Goal: Task Accomplishment & Management: Manage account settings

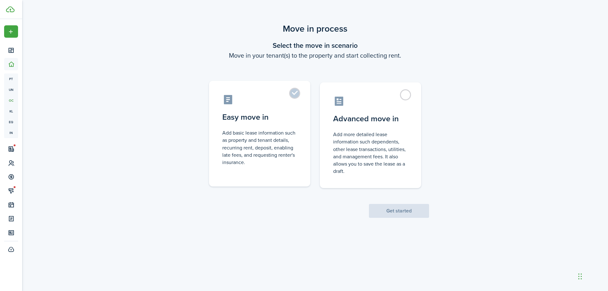
click at [277, 128] on label "Easy move in Add basic lease information such as property and tenant details, r…" at bounding box center [259, 134] width 101 height 106
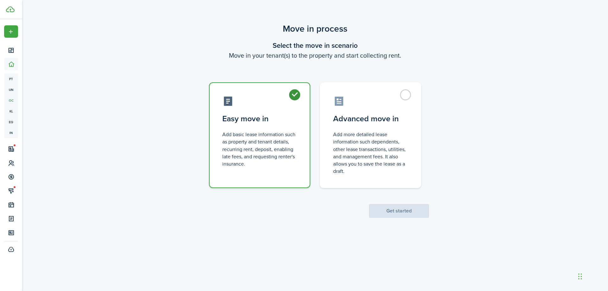
radio input "true"
click at [376, 208] on button "Get started" at bounding box center [399, 211] width 60 height 14
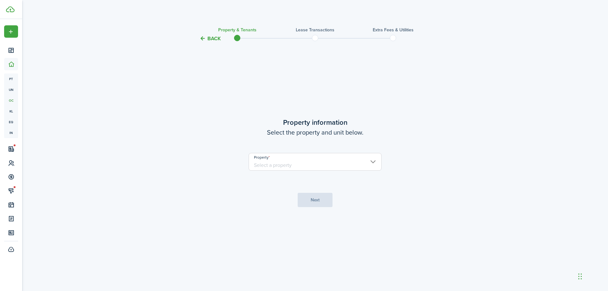
click at [330, 164] on input "Property" at bounding box center [315, 162] width 133 height 18
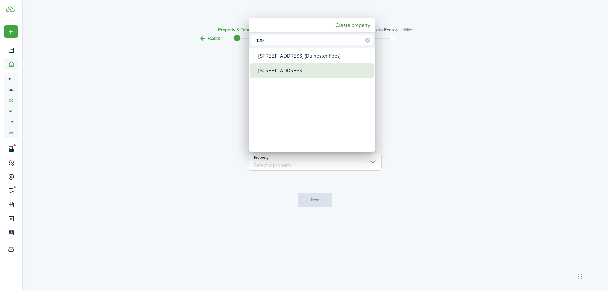
type input "129"
click at [308, 70] on div "[STREET_ADDRESS]" at bounding box center [314, 70] width 112 height 15
type input "[STREET_ADDRESS]"
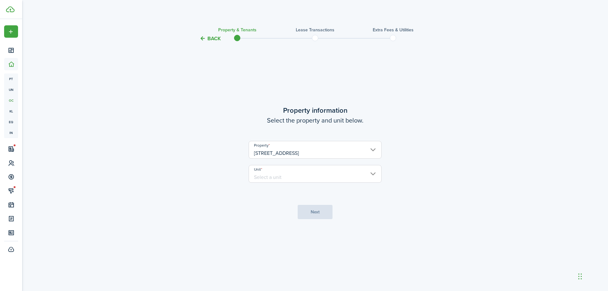
click at [315, 175] on input "Unit" at bounding box center [315, 174] width 133 height 18
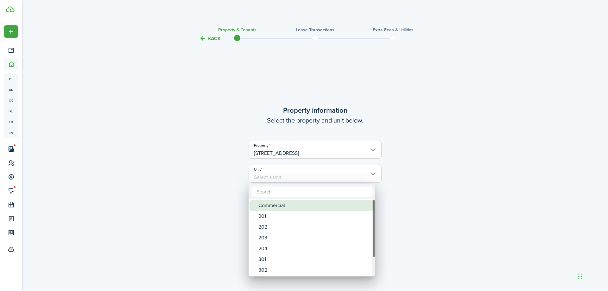
click at [328, 203] on div "Commercial" at bounding box center [314, 205] width 112 height 11
type input "Commercial"
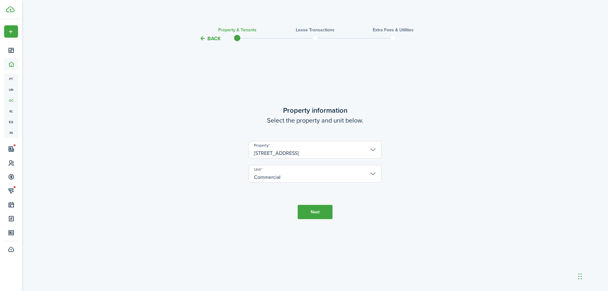
click at [324, 214] on button "Next" at bounding box center [315, 212] width 35 height 14
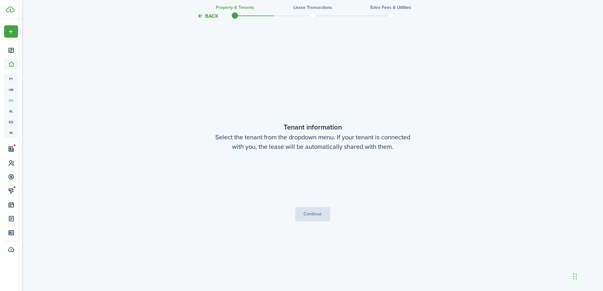
scroll to position [249, 0]
click at [318, 214] on button "Continue" at bounding box center [313, 214] width 35 height 14
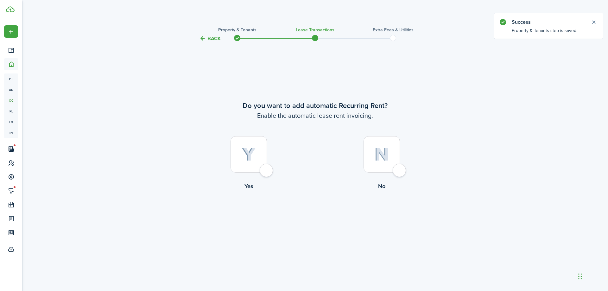
click at [253, 162] on div at bounding box center [249, 154] width 36 height 36
radio input "true"
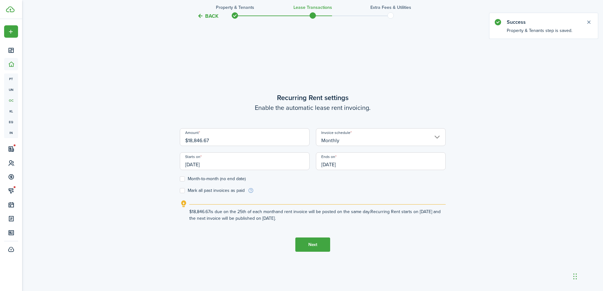
scroll to position [249, 0]
drag, startPoint x: 222, startPoint y: 139, endPoint x: 189, endPoint y: 140, distance: 33.0
click at [189, 140] on input "$18,846.67" at bounding box center [245, 136] width 130 height 18
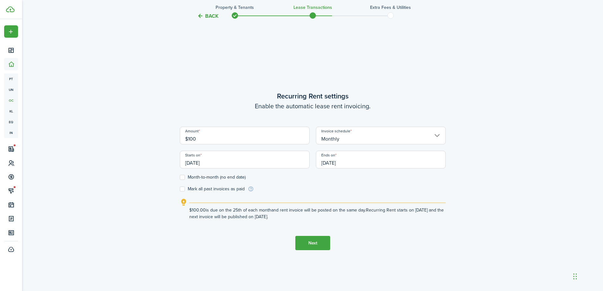
type input "$100.00"
click at [194, 62] on tc-wizard-step "Recurring Rent settings Enable the automatic lease rent invoicing. Amount $100.…" at bounding box center [313, 170] width 266 height 291
click at [346, 163] on input "[DATE]" at bounding box center [381, 160] width 130 height 18
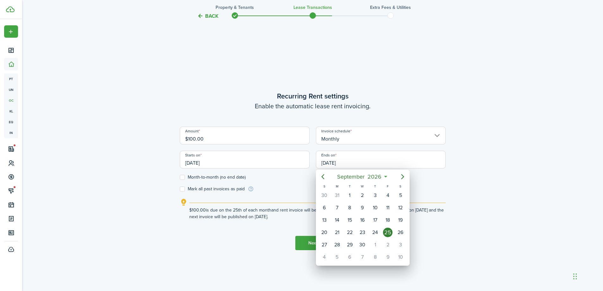
click at [211, 177] on div at bounding box center [301, 145] width 705 height 392
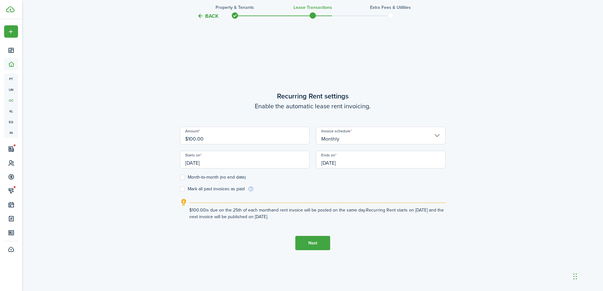
click at [209, 177] on label "Month-to-month (no end date)" at bounding box center [213, 177] width 66 height 5
click at [180, 177] on input "Month-to-month (no end date)" at bounding box center [180, 177] width 0 height 0
checkbox input "true"
click at [324, 246] on button "Next" at bounding box center [313, 243] width 35 height 14
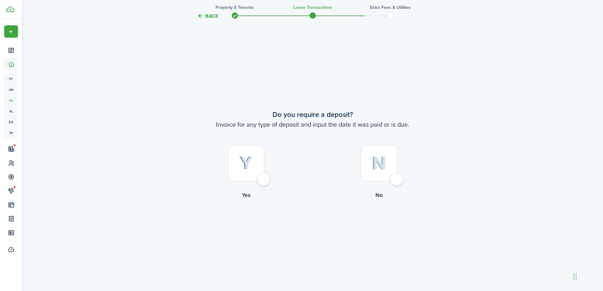
scroll to position [540, 0]
click at [378, 175] on div at bounding box center [379, 163] width 36 height 36
radio input "true"
click at [318, 231] on button "Continue" at bounding box center [313, 225] width 35 height 14
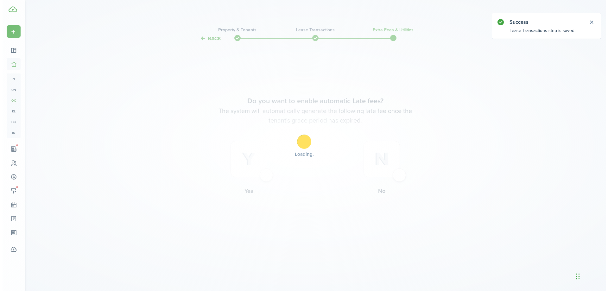
scroll to position [0, 0]
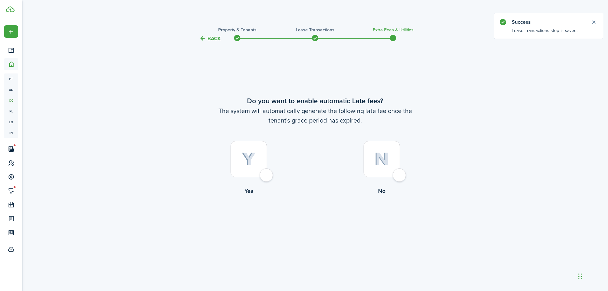
click at [378, 157] on img at bounding box center [381, 159] width 15 height 14
radio input "true"
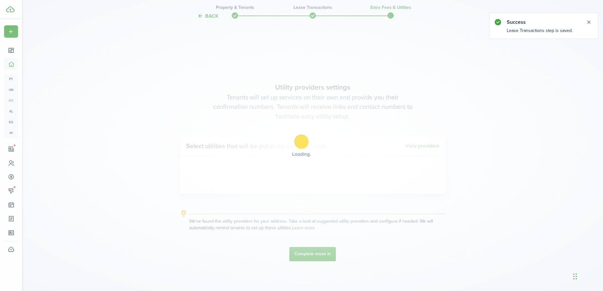
scroll to position [249, 0]
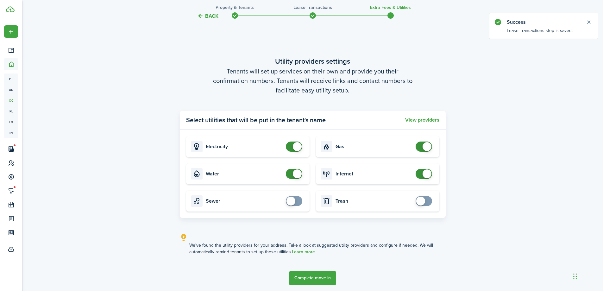
click at [207, 17] on button "Back" at bounding box center [207, 16] width 21 height 7
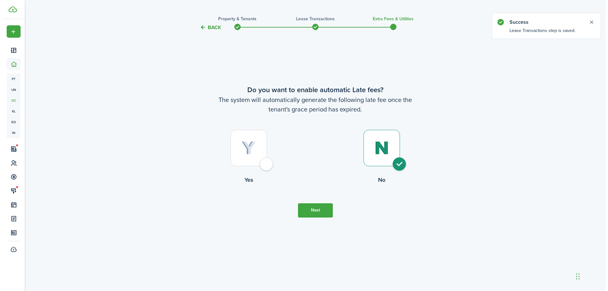
scroll to position [0, 0]
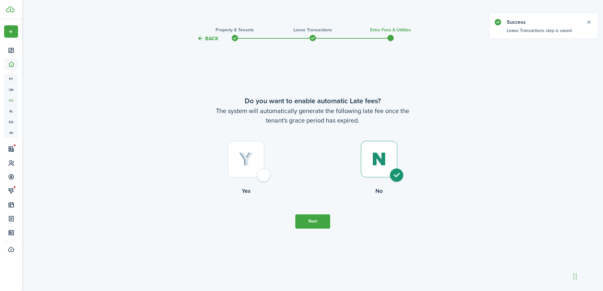
click at [207, 17] on dashboard-content "Back Property & Tenants Lease Transactions Extra fees & Utilities Do you want t…" at bounding box center [312, 291] width 581 height 582
click at [210, 41] on button "Back" at bounding box center [210, 38] width 21 height 7
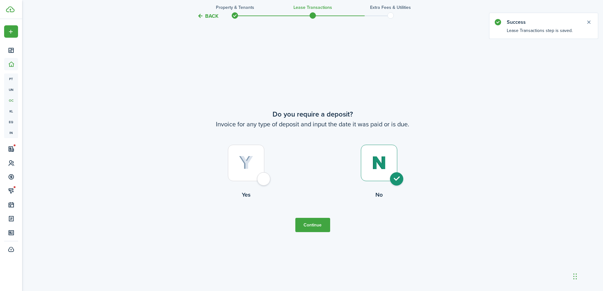
click at [213, 18] on button "Back" at bounding box center [207, 16] width 21 height 7
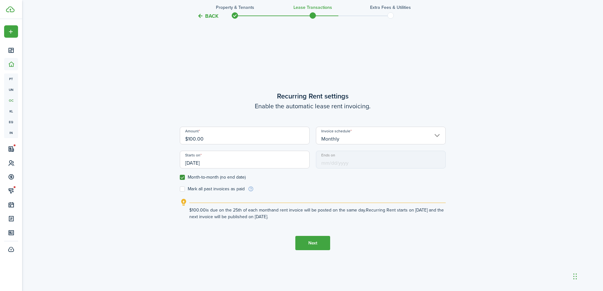
click at [213, 18] on button "Back" at bounding box center [207, 16] width 21 height 7
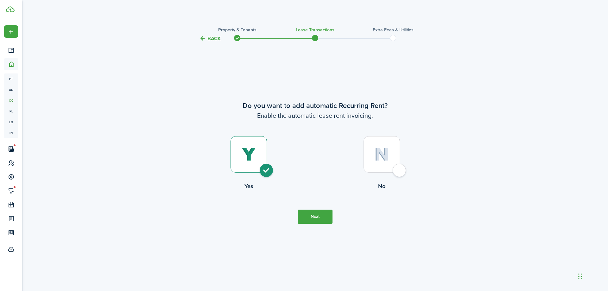
click at [373, 172] on div at bounding box center [382, 154] width 36 height 36
radio input "false"
radio input "true"
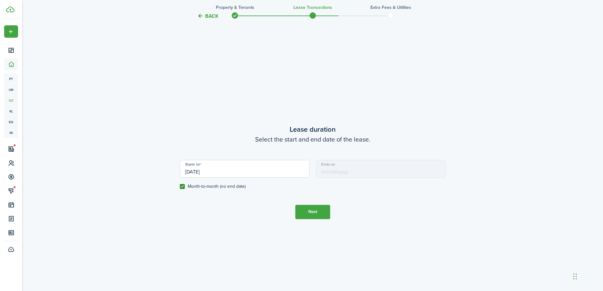
scroll to position [249, 0]
click at [314, 211] on button "Next" at bounding box center [313, 211] width 35 height 14
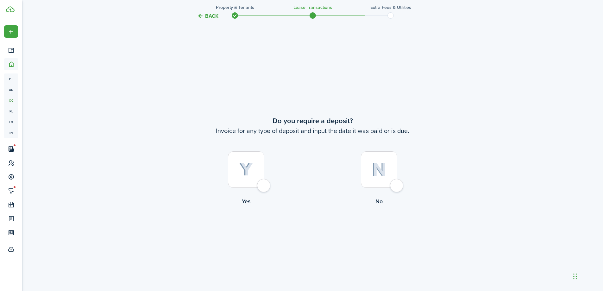
scroll to position [540, 0]
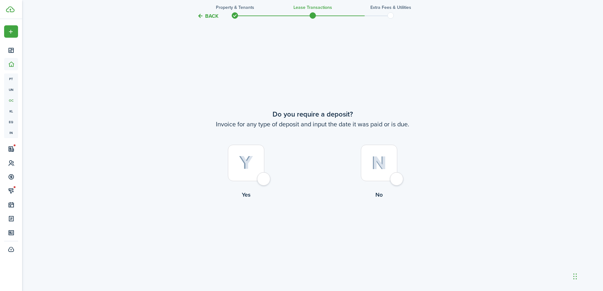
click at [374, 171] on div at bounding box center [379, 163] width 36 height 36
radio input "true"
click at [319, 227] on button "Continue" at bounding box center [313, 225] width 35 height 14
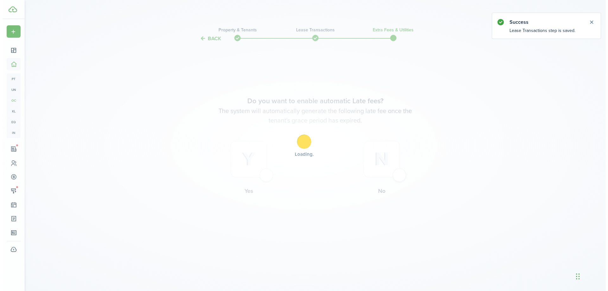
scroll to position [0, 0]
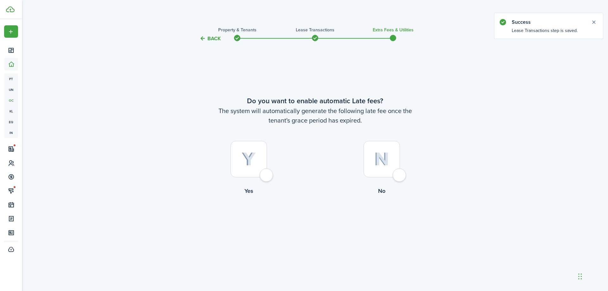
click at [381, 170] on div at bounding box center [382, 159] width 36 height 36
radio input "true"
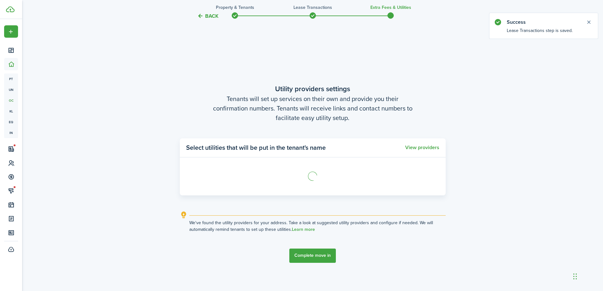
scroll to position [249, 0]
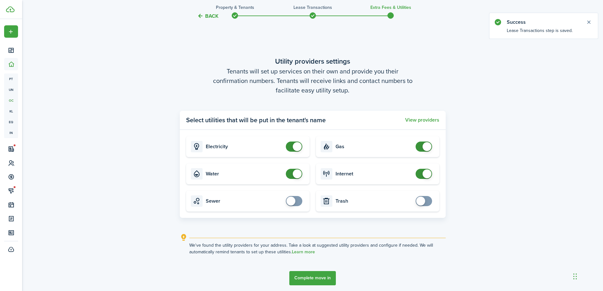
click at [319, 276] on button "Complete move in" at bounding box center [313, 278] width 47 height 14
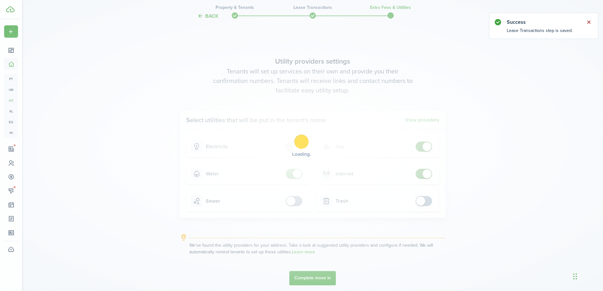
click at [590, 24] on button "Close notify" at bounding box center [589, 22] width 9 height 9
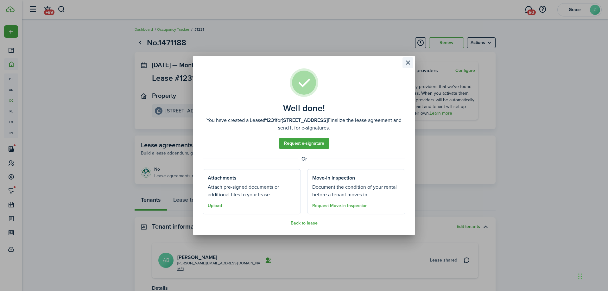
click at [408, 58] on button "Close modal" at bounding box center [408, 62] width 11 height 11
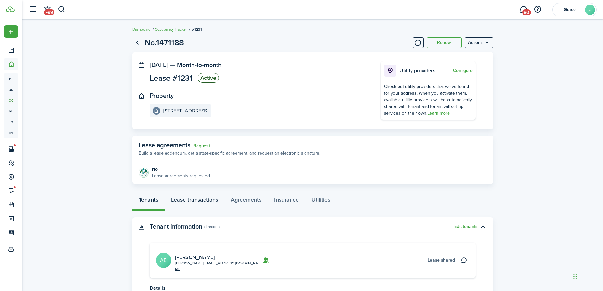
click at [205, 197] on link "Lease transactions" at bounding box center [195, 201] width 60 height 19
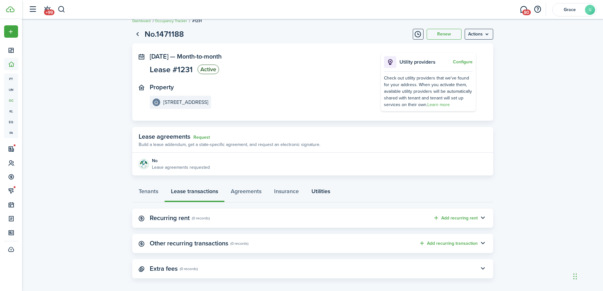
scroll to position [13, 0]
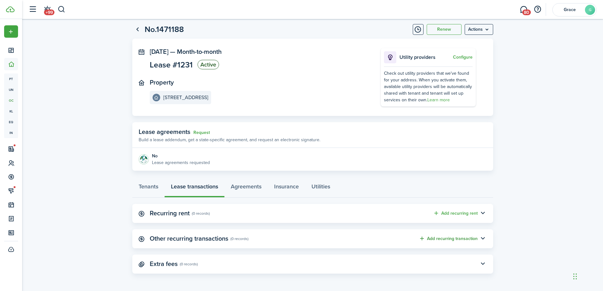
click at [457, 240] on button "Add recurring transaction" at bounding box center [448, 238] width 59 height 7
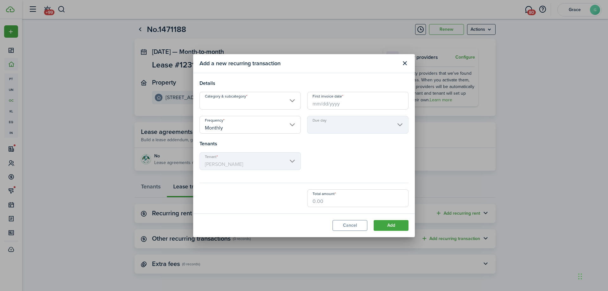
click at [272, 107] on input "Category & subcategory" at bounding box center [250, 101] width 101 height 18
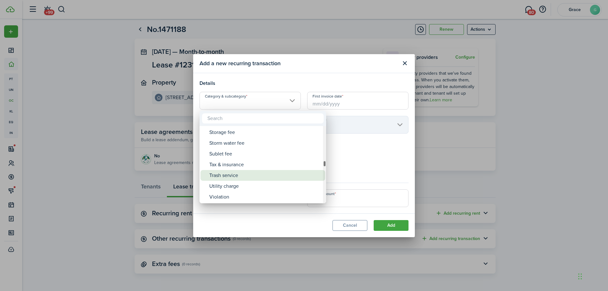
click at [273, 172] on div "Trash service" at bounding box center [265, 175] width 112 height 11
type input "Tenant charges & fees / Trash service"
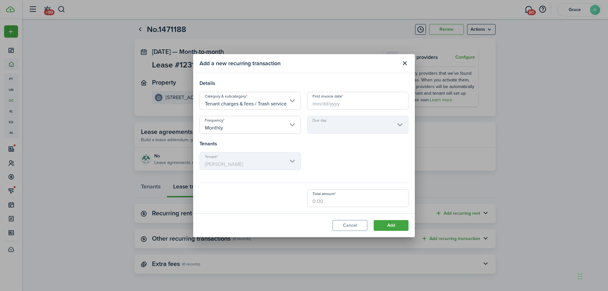
click at [335, 103] on input "First invoice date" at bounding box center [357, 101] width 101 height 18
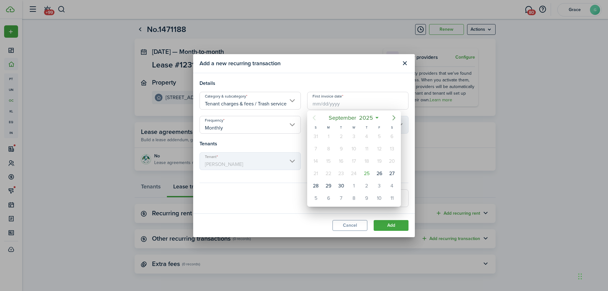
click at [396, 117] on icon "Next page" at bounding box center [394, 118] width 8 height 8
click at [353, 137] on div "1" at bounding box center [354, 137] width 10 height 10
type input "[DATE]"
type input "1st"
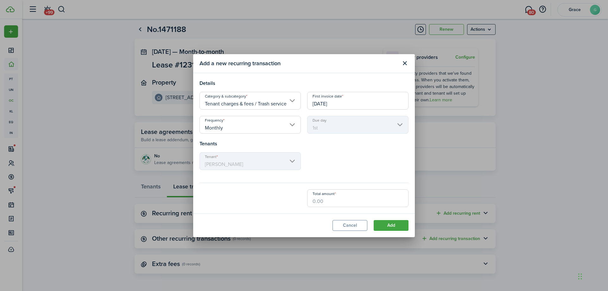
click at [341, 201] on input "Total amount" at bounding box center [357, 198] width 101 height 18
type input "$100.00"
click at [351, 149] on div "The due day is automatically autofilled based on the selected invoice schedule." at bounding box center [357, 144] width 83 height 12
click at [398, 226] on button "Add" at bounding box center [391, 225] width 35 height 11
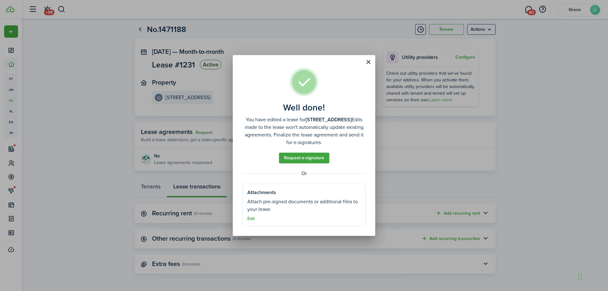
click at [375, 60] on well-done "Well done! You have edited a lease for 129 Main St., Unit Commercial. Edits mad…" at bounding box center [304, 145] width 143 height 181
click at [369, 60] on button "Close modal" at bounding box center [368, 62] width 11 height 11
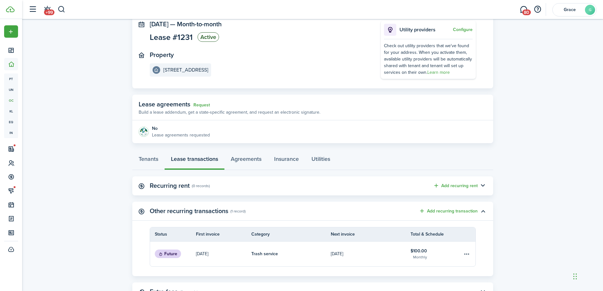
scroll to position [69, 0]
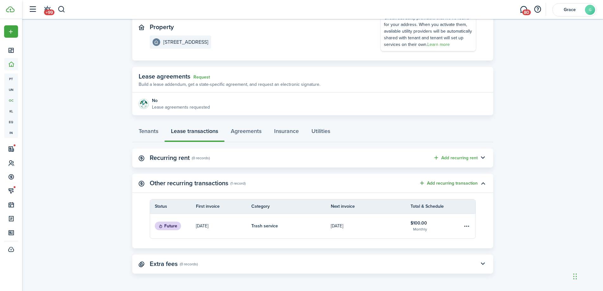
click at [453, 183] on button "Add recurring transaction" at bounding box center [448, 183] width 59 height 7
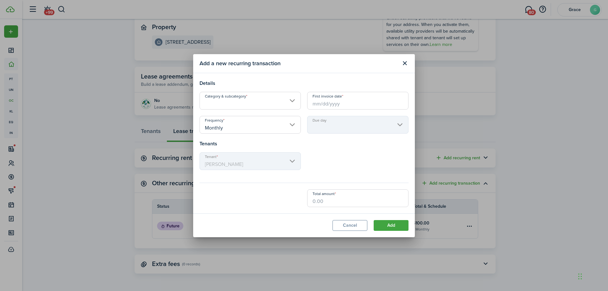
click at [255, 100] on input "Category & subcategory" at bounding box center [250, 101] width 101 height 18
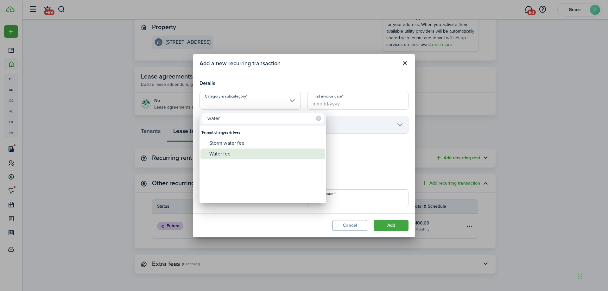
type input "water"
click at [256, 151] on div "Water fee" at bounding box center [265, 154] width 112 height 11
type input "Tenant charges & fees / Water fee"
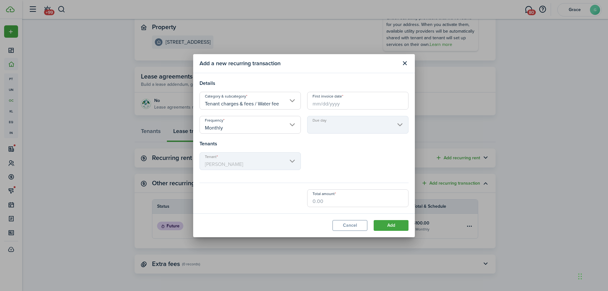
click at [344, 105] on input "First invoice date" at bounding box center [357, 101] width 101 height 18
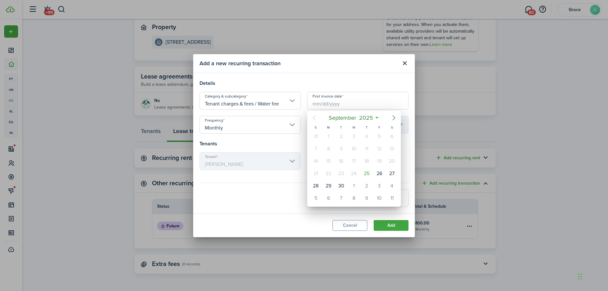
click at [393, 121] on icon "Next page" at bounding box center [394, 118] width 8 height 8
click at [353, 137] on div "1" at bounding box center [354, 137] width 10 height 10
type input "[DATE]"
type input "1st"
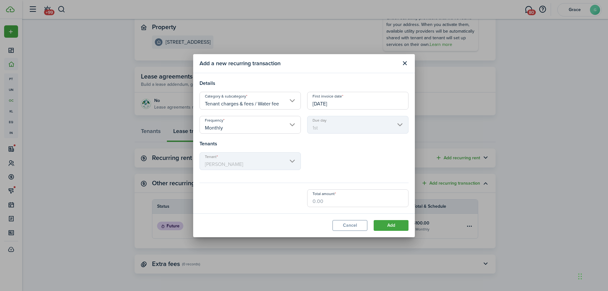
click at [335, 207] on modal-body "Details Category & subcategory Tenant charges & fees / Water fee First invoice …" at bounding box center [304, 143] width 222 height 140
click at [336, 202] on input "Total amount" at bounding box center [357, 198] width 101 height 18
type input "$12.44"
click at [348, 159] on div "Tenant Alan Bacchiochi" at bounding box center [303, 164] width 215 height 24
click at [290, 122] on input "Monthly" at bounding box center [250, 125] width 101 height 18
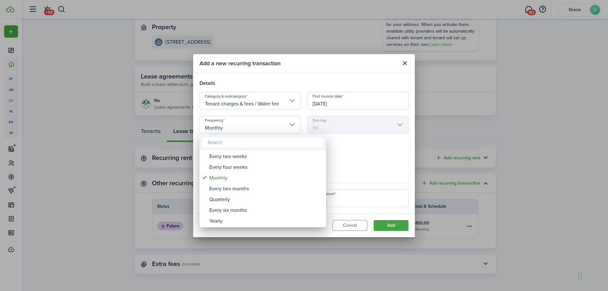
click at [384, 162] on div at bounding box center [304, 145] width 710 height 392
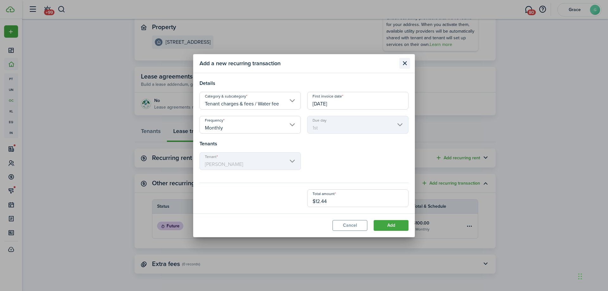
click at [404, 65] on button "Close modal" at bounding box center [404, 63] width 11 height 11
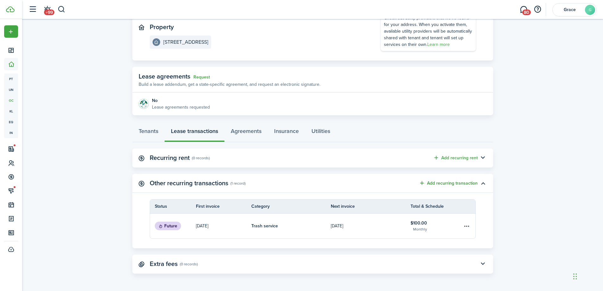
scroll to position [0, 0]
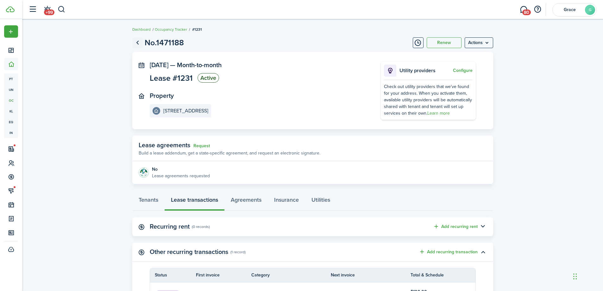
click at [140, 40] on link "Go back" at bounding box center [137, 42] width 11 height 11
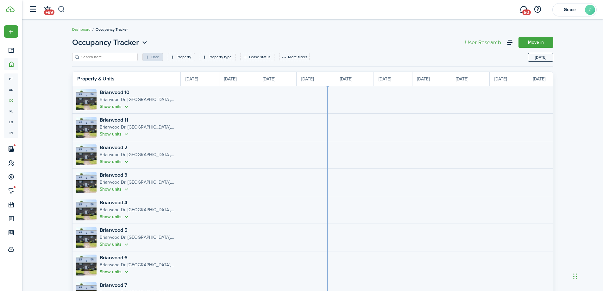
click at [63, 10] on button "button" at bounding box center [62, 9] width 8 height 11
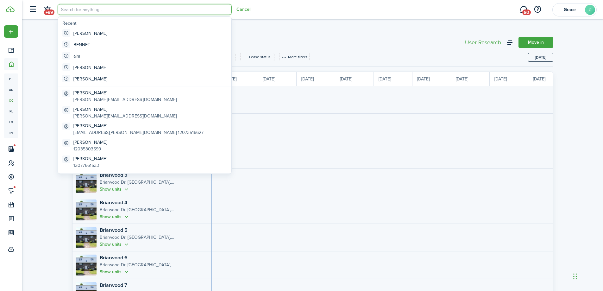
type input "f"
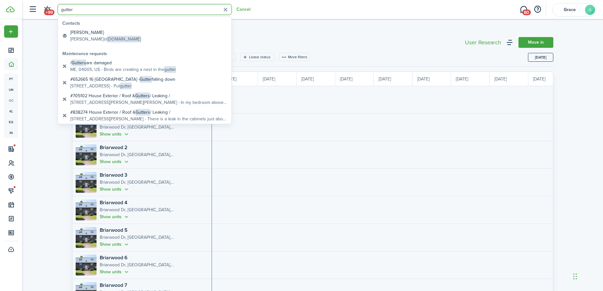
type input "gutter"
click at [156, 35] on link "Alan Bacchiochi alan@ gutterbarbowl.com" at bounding box center [145, 36] width 170 height 16
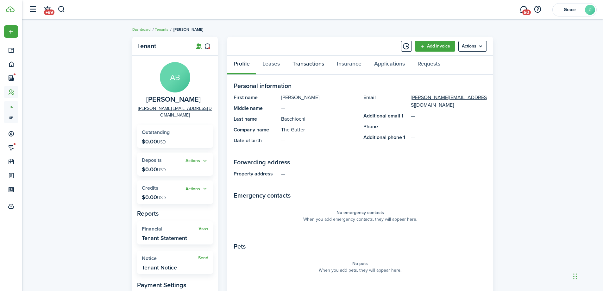
click at [293, 60] on link "Transactions" at bounding box center [308, 65] width 44 height 19
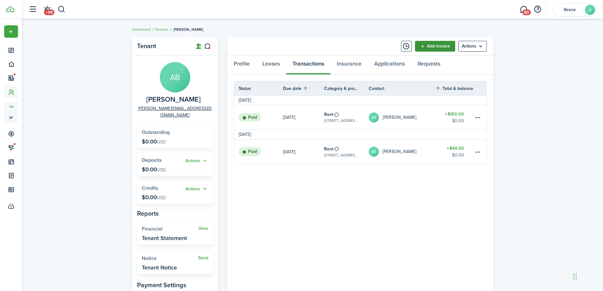
click at [444, 46] on link "Add invoice" at bounding box center [435, 46] width 40 height 11
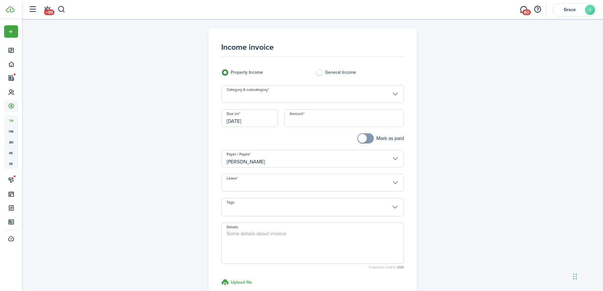
click at [319, 70] on label "General Income" at bounding box center [360, 74] width 88 height 10
radio input "false"
radio input "true"
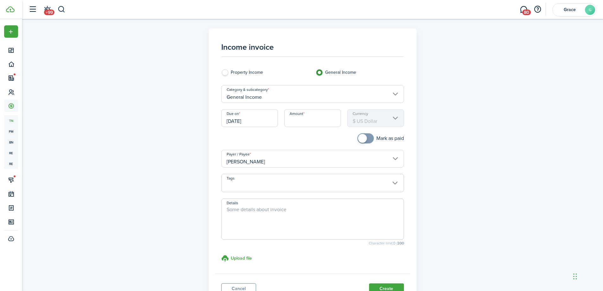
click at [316, 96] on input "General Income" at bounding box center [312, 94] width 183 height 18
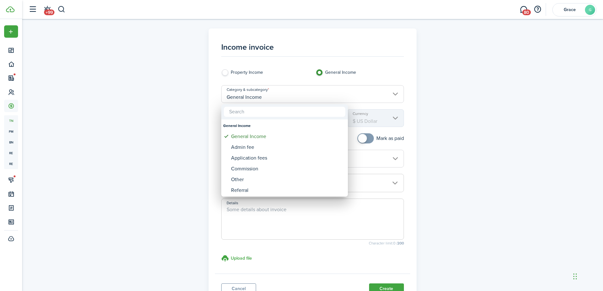
click at [343, 271] on div at bounding box center [301, 145] width 705 height 392
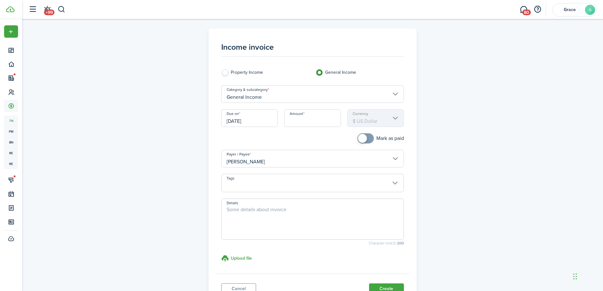
click at [306, 162] on input "[PERSON_NAME]" at bounding box center [312, 159] width 183 height 18
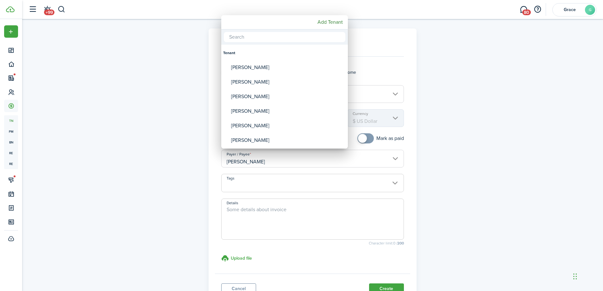
click at [398, 73] on div at bounding box center [301, 145] width 705 height 392
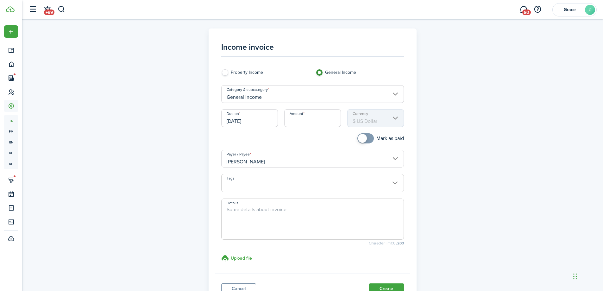
click at [299, 121] on input "Amount" at bounding box center [312, 118] width 57 height 18
click at [296, 97] on input "General Income" at bounding box center [312, 94] width 183 height 18
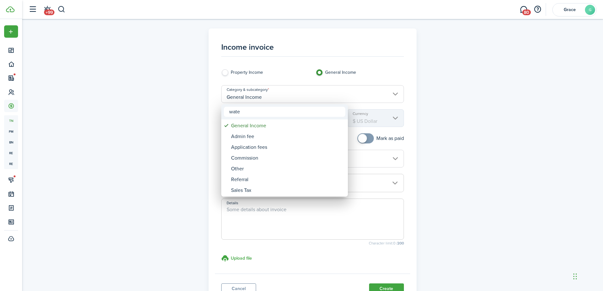
type input "water"
drag, startPoint x: 287, startPoint y: 110, endPoint x: 212, endPoint y: 113, distance: 75.1
click at [212, 113] on div "water No results" at bounding box center [301, 145] width 603 height 291
click at [238, 74] on div at bounding box center [301, 145] width 705 height 392
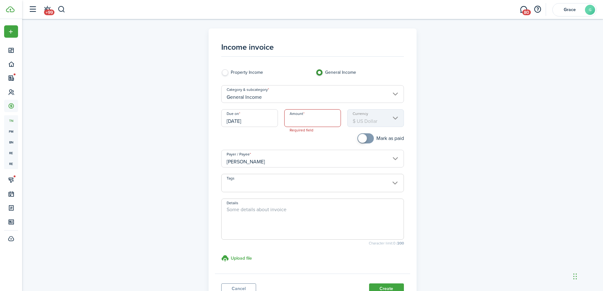
click at [225, 73] on label "Property Income" at bounding box center [265, 74] width 88 height 10
radio input "true"
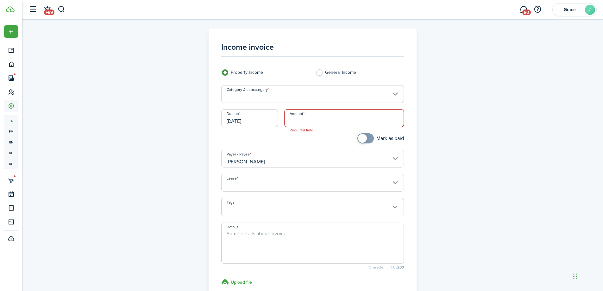
click at [275, 96] on input "Category & subcategory" at bounding box center [312, 94] width 183 height 18
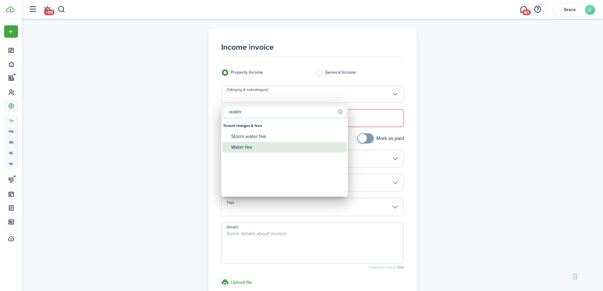
type input "water"
click at [285, 145] on div "Water fee" at bounding box center [287, 147] width 112 height 11
type input "Tenant charges & fees / Water fee"
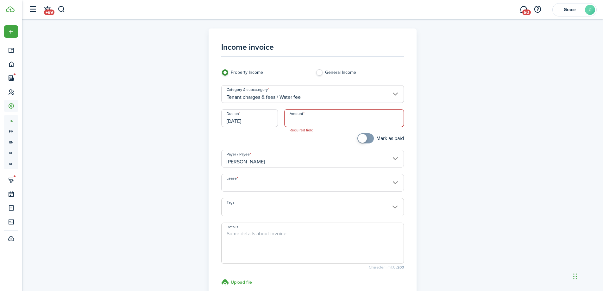
click at [309, 119] on input "Amount" at bounding box center [344, 118] width 120 height 18
type input "$12.44"
click at [309, 134] on div at bounding box center [265, 141] width 94 height 16
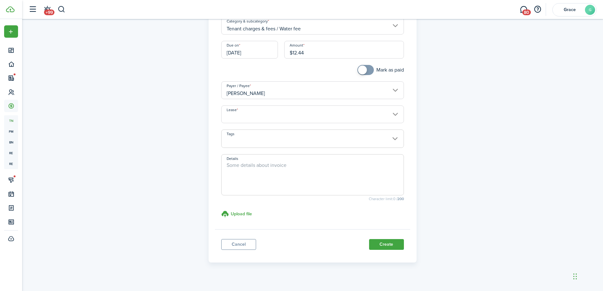
scroll to position [76, 0]
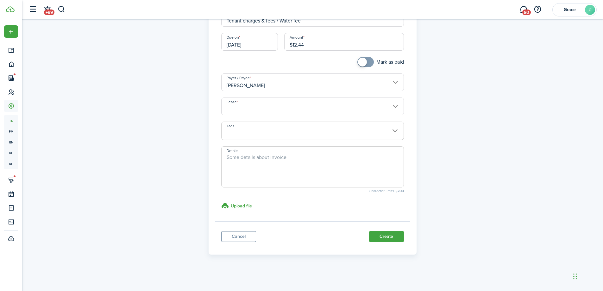
click at [321, 104] on input "Lease" at bounding box center [312, 107] width 183 height 18
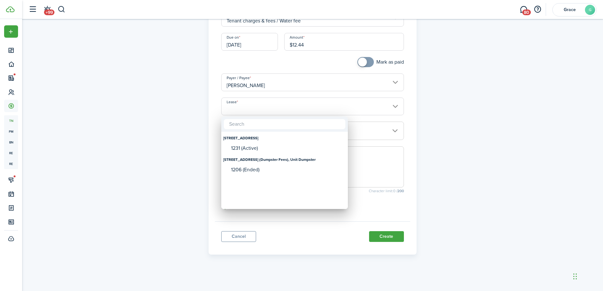
click at [282, 232] on div at bounding box center [301, 145] width 705 height 392
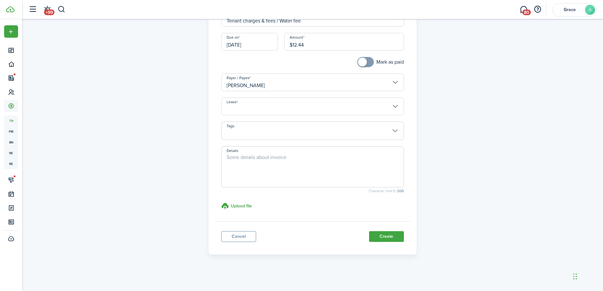
click at [290, 106] on input "Lease" at bounding box center [312, 107] width 183 height 18
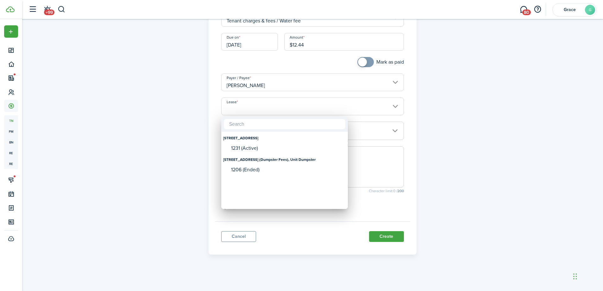
click at [268, 225] on div at bounding box center [301, 145] width 705 height 392
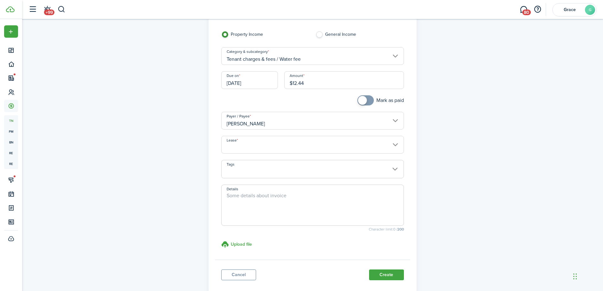
scroll to position [0, 0]
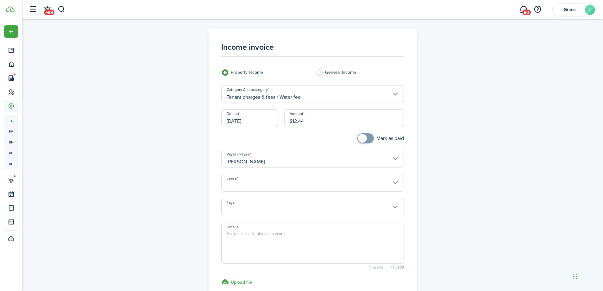
click at [326, 69] on label "General Income" at bounding box center [360, 74] width 88 height 10
radio input "false"
radio input "true"
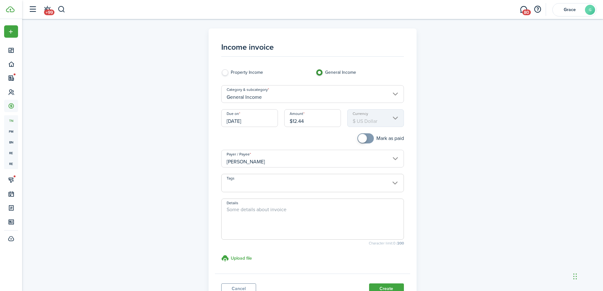
click at [230, 69] on label "Property Income" at bounding box center [265, 74] width 88 height 10
radio input "true"
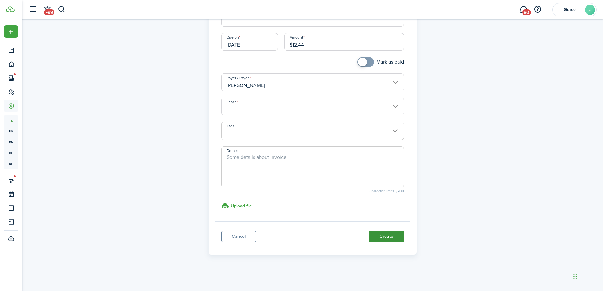
click at [391, 234] on button "Create" at bounding box center [386, 236] width 35 height 11
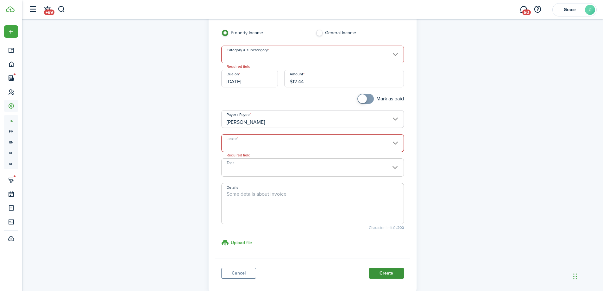
scroll to position [37, 0]
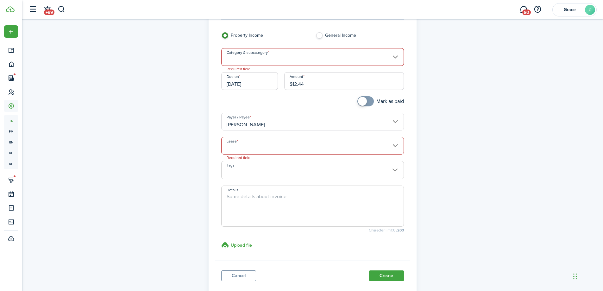
click at [278, 58] on input "Category & subcategory" at bounding box center [312, 57] width 183 height 18
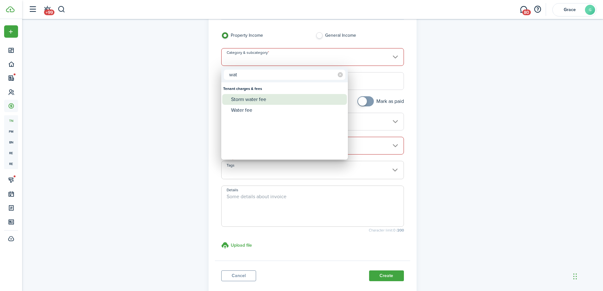
type input "wat"
click at [265, 105] on div "Water fee" at bounding box center [287, 110] width 112 height 11
type input "Tenant charges & fees / Water fee"
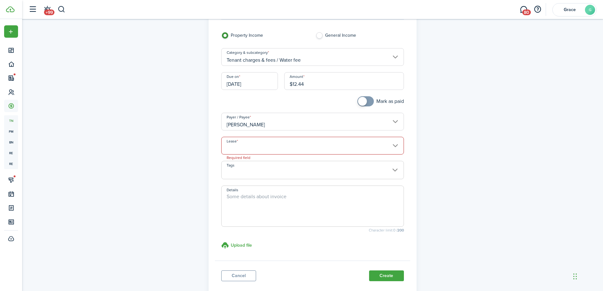
click at [280, 143] on input "Lease" at bounding box center [312, 146] width 183 height 18
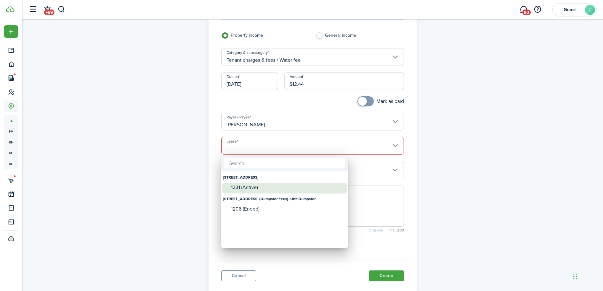
click at [270, 188] on div "1231 (Active)" at bounding box center [287, 188] width 112 height 6
type input "129 Main St., Unit Commercial. Lease #1231 (Active)"
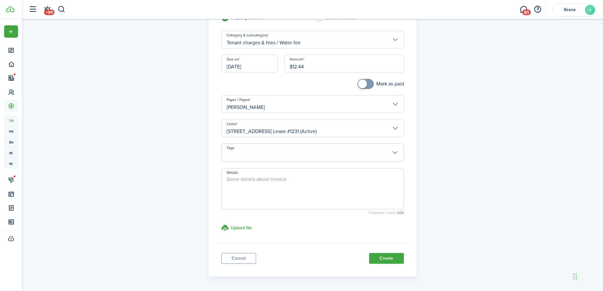
scroll to position [69, 0]
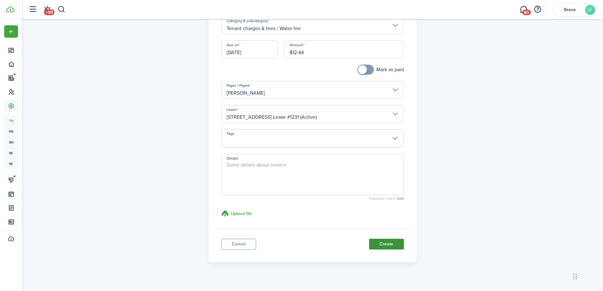
click at [388, 246] on button "Create" at bounding box center [386, 244] width 35 height 11
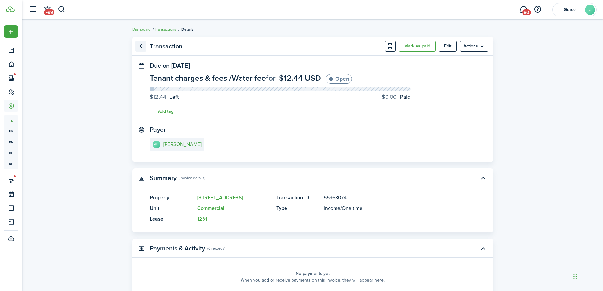
click at [141, 44] on link "Go back" at bounding box center [141, 46] width 11 height 11
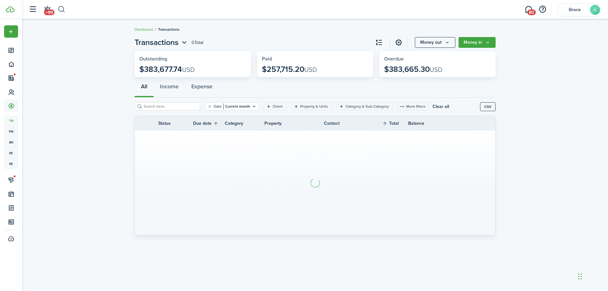
click at [64, 5] on button "button" at bounding box center [62, 9] width 8 height 11
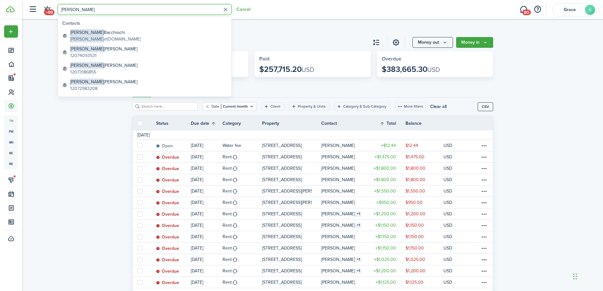
type input "[PERSON_NAME]"
click at [140, 32] on link "[PERSON_NAME] [PERSON_NAME] @[DOMAIN_NAME]" at bounding box center [145, 36] width 170 height 16
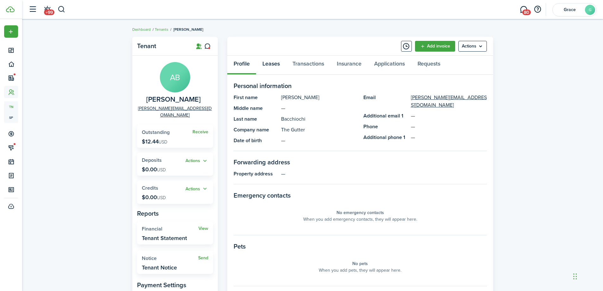
click at [283, 58] on link "Leases" at bounding box center [271, 65] width 30 height 19
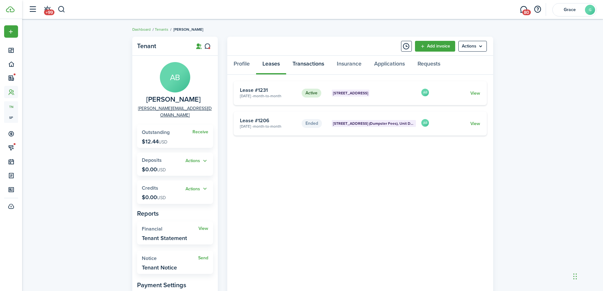
click at [301, 65] on link "Transactions" at bounding box center [308, 65] width 44 height 19
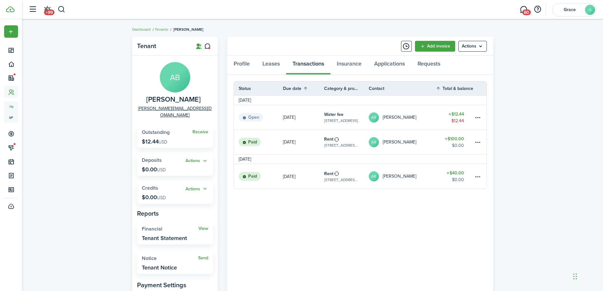
click at [473, 116] on link "$12.44 $12.44" at bounding box center [455, 117] width 38 height 24
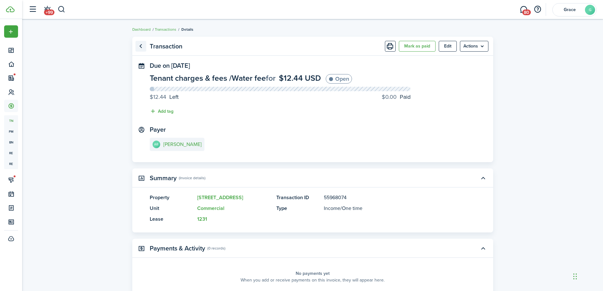
click at [141, 46] on link "Go back" at bounding box center [141, 46] width 11 height 11
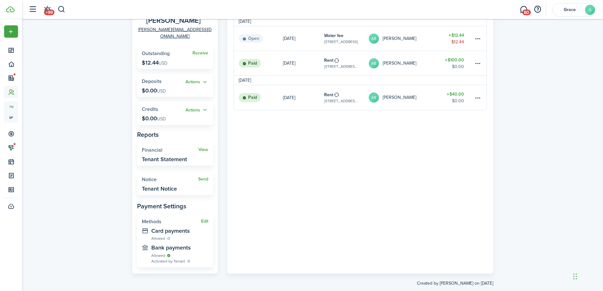
scroll to position [85, 0]
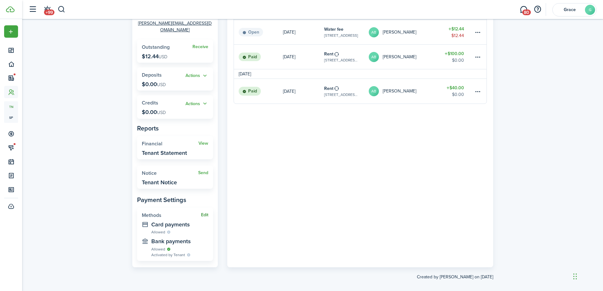
click at [206, 213] on button "Edit" at bounding box center [204, 215] width 7 height 5
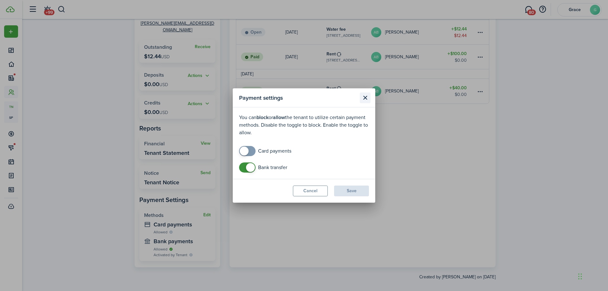
click at [361, 98] on button "Close modal" at bounding box center [365, 97] width 11 height 11
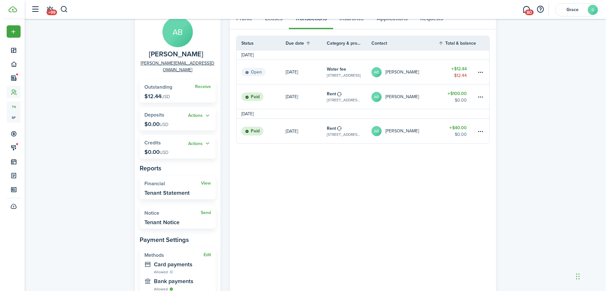
scroll to position [0, 0]
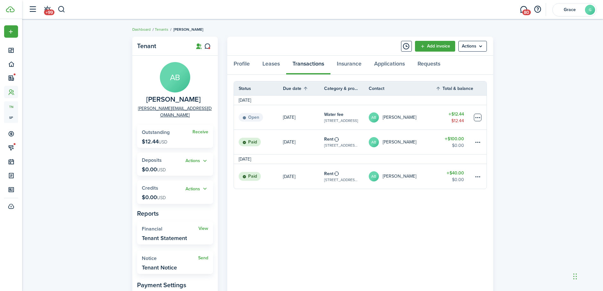
click at [478, 116] on table-menu-btn-icon at bounding box center [478, 118] width 8 height 8
click at [354, 257] on panel-main-body "Status Due date Category & property Contact Total & balance Actions September 2…" at bounding box center [360, 214] width 266 height 278
click at [361, 122] on link "Water fee 129 Main St., Unit Commercial" at bounding box center [346, 117] width 45 height 24
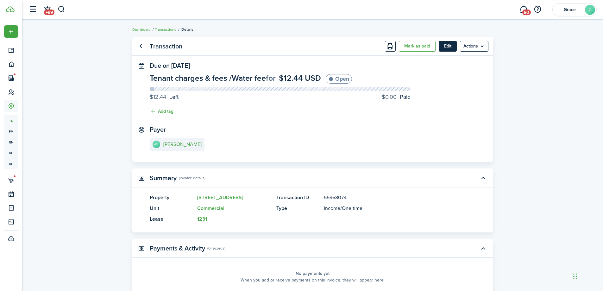
click at [441, 46] on button "Edit" at bounding box center [448, 46] width 18 height 11
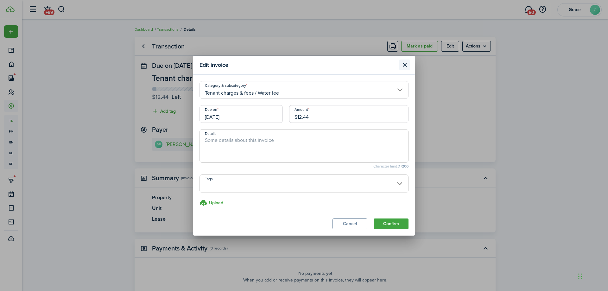
click at [405, 63] on button "Close modal" at bounding box center [404, 65] width 11 height 11
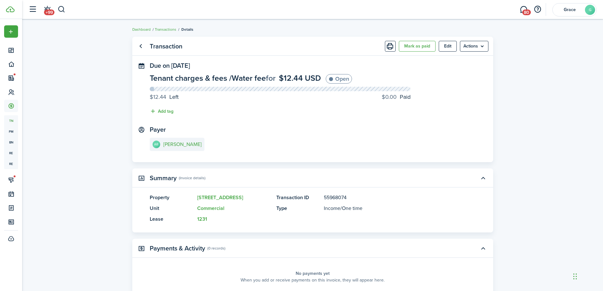
click at [481, 48] on menu-btn "Actions" at bounding box center [474, 46] width 29 height 11
click at [443, 47] on button "Edit" at bounding box center [448, 46] width 18 height 11
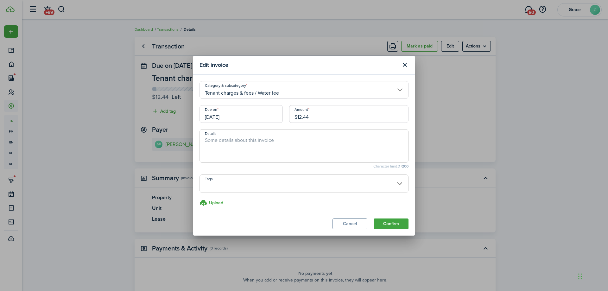
scroll to position [3, 0]
click at [404, 68] on button "Close modal" at bounding box center [404, 65] width 11 height 11
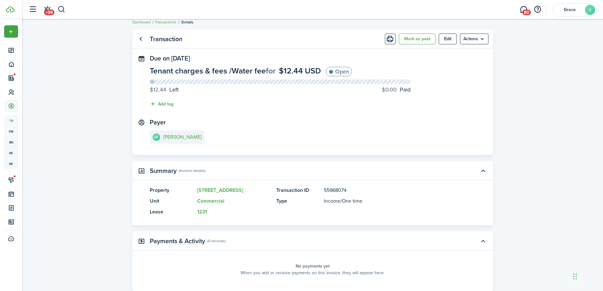
scroll to position [0, 0]
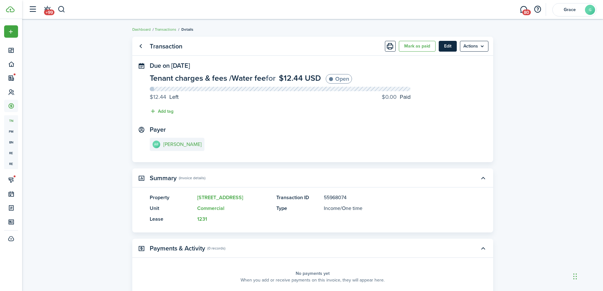
click at [450, 44] on button "Edit" at bounding box center [448, 46] width 18 height 11
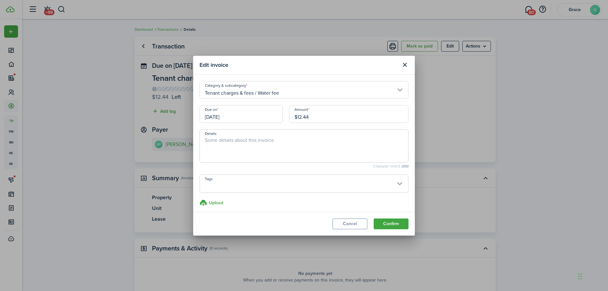
click at [308, 88] on input "Tenant charges & fees / Water fee" at bounding box center [304, 90] width 209 height 18
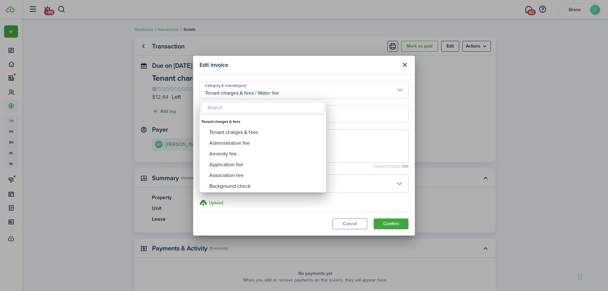
click at [373, 144] on div at bounding box center [304, 145] width 710 height 392
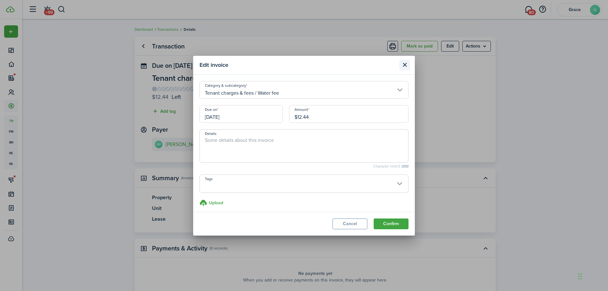
click at [406, 61] on button "Close modal" at bounding box center [404, 65] width 11 height 11
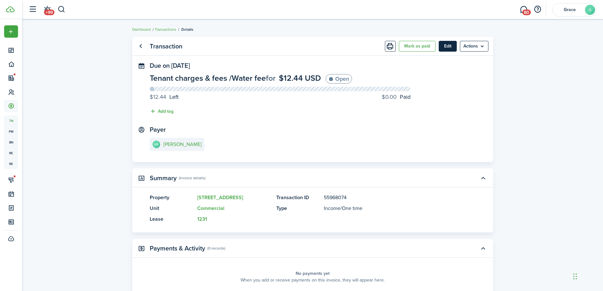
click at [451, 46] on button "Edit" at bounding box center [448, 46] width 18 height 11
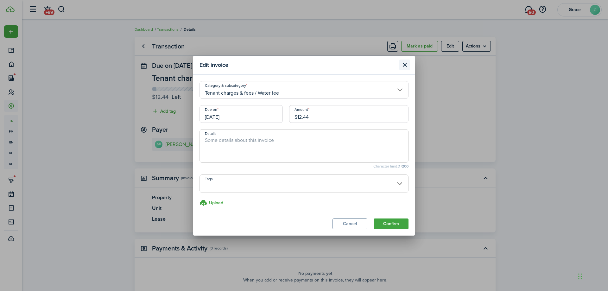
click at [404, 65] on button "Close modal" at bounding box center [404, 65] width 11 height 11
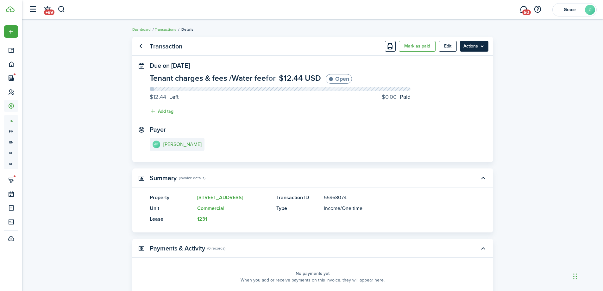
click at [483, 43] on menu-btn "Actions" at bounding box center [474, 46] width 29 height 11
click at [140, 46] on link "Go back" at bounding box center [141, 46] width 11 height 11
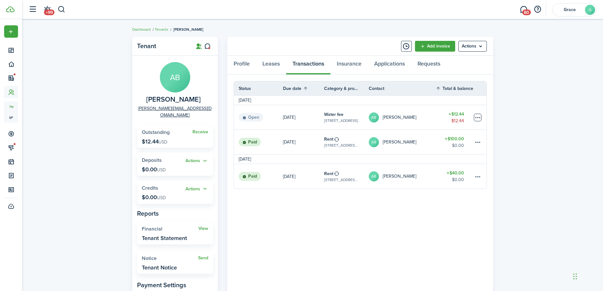
click at [481, 117] on table-menu-btn-icon at bounding box center [478, 118] width 8 height 8
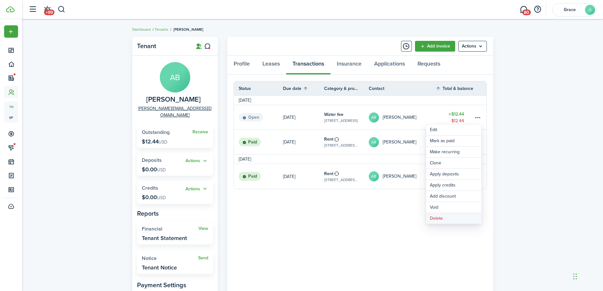
click at [451, 217] on button "Delete" at bounding box center [453, 218] width 55 height 11
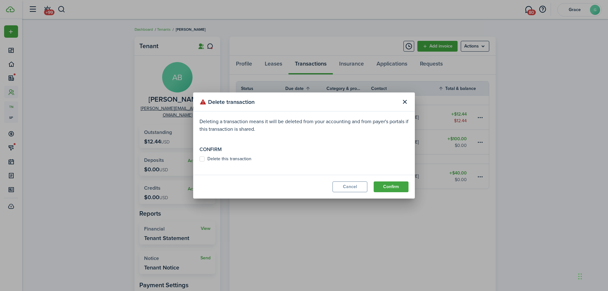
drag, startPoint x: 240, startPoint y: 158, endPoint x: 317, endPoint y: 183, distance: 81.2
click at [240, 158] on label "Delete this transaction" at bounding box center [226, 158] width 52 height 5
click at [200, 159] on input "Delete this transaction" at bounding box center [199, 159] width 0 height 0
checkbox input "true"
click at [385, 184] on button "Confirm" at bounding box center [391, 187] width 35 height 11
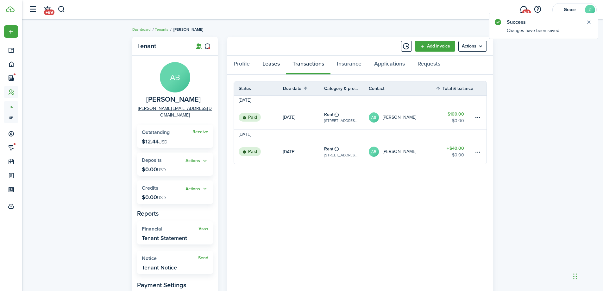
click at [268, 67] on link "Leases" at bounding box center [271, 65] width 30 height 19
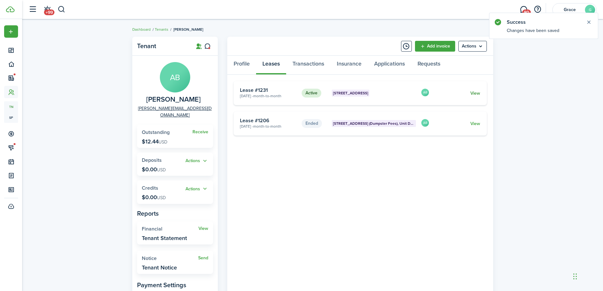
click at [475, 92] on link "View" at bounding box center [476, 93] width 10 height 7
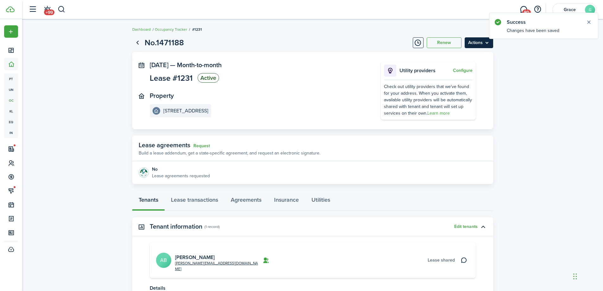
click at [489, 43] on menu-btn "Actions" at bounding box center [479, 42] width 29 height 11
click at [463, 73] on link "End Lease" at bounding box center [465, 78] width 55 height 11
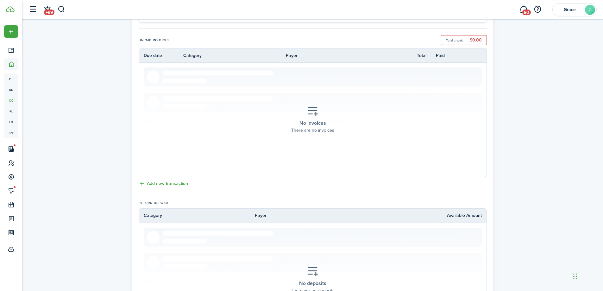
scroll to position [222, 0]
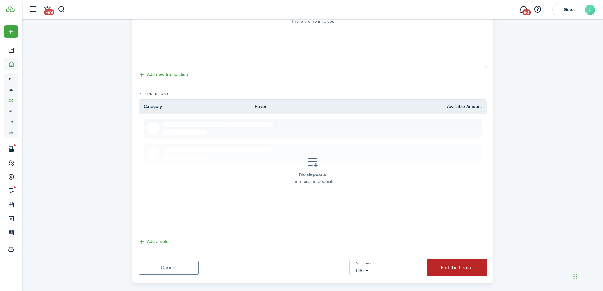
click at [455, 273] on button "End the Lease" at bounding box center [457, 268] width 60 height 18
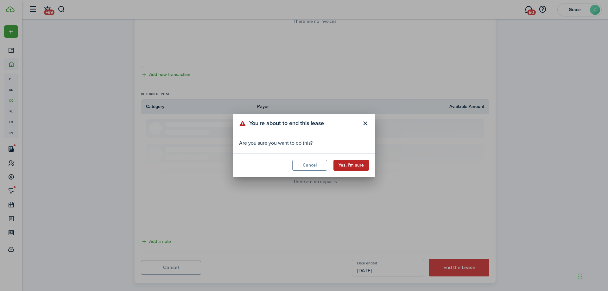
click at [341, 165] on button "Yes, I'm sure" at bounding box center [351, 165] width 35 height 11
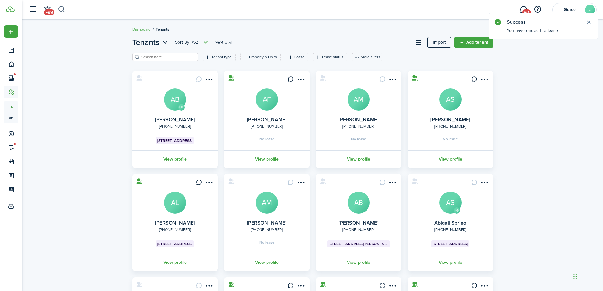
click at [65, 9] on button "button" at bounding box center [62, 9] width 8 height 11
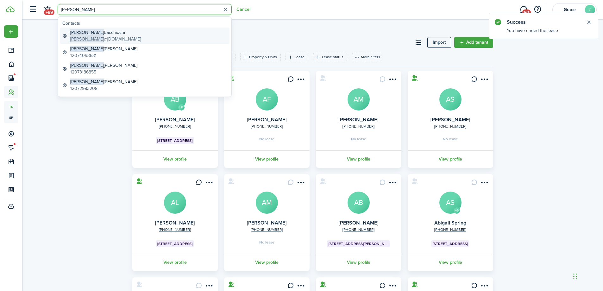
type input "[PERSON_NAME]"
click at [147, 30] on link "[PERSON_NAME] [PERSON_NAME] @[DOMAIN_NAME]" at bounding box center [145, 36] width 170 height 16
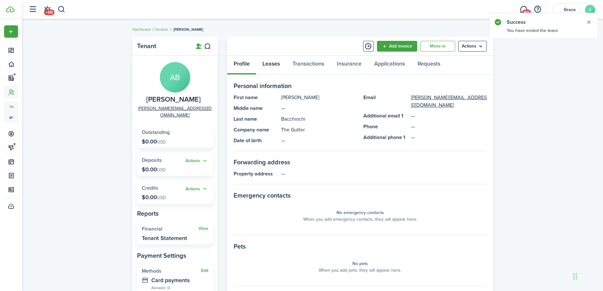
click at [283, 61] on link "Leases" at bounding box center [271, 65] width 30 height 19
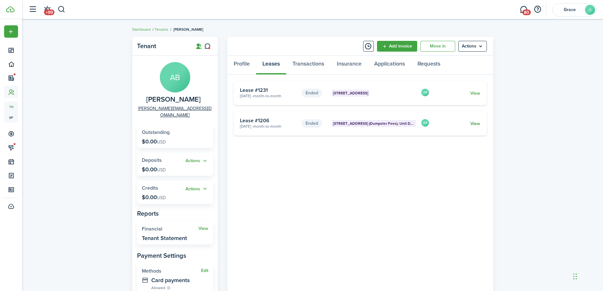
click at [478, 125] on link "View" at bounding box center [476, 123] width 10 height 7
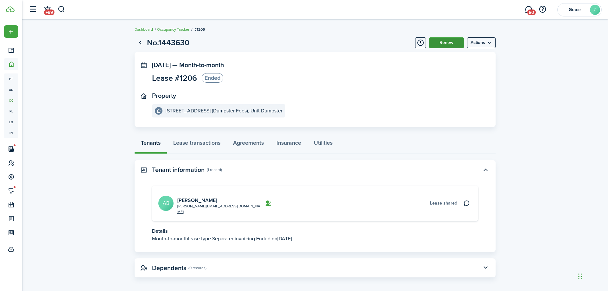
click at [450, 44] on button "Renew" at bounding box center [446, 42] width 35 height 11
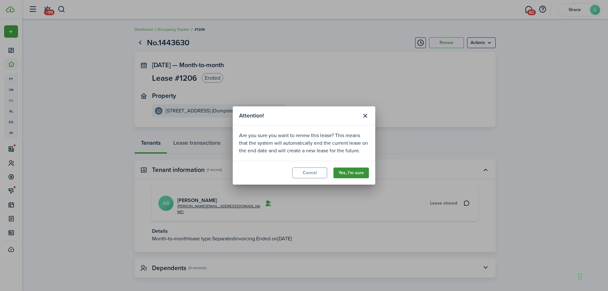
click at [356, 171] on button "Yes, I'm sure" at bounding box center [351, 173] width 35 height 11
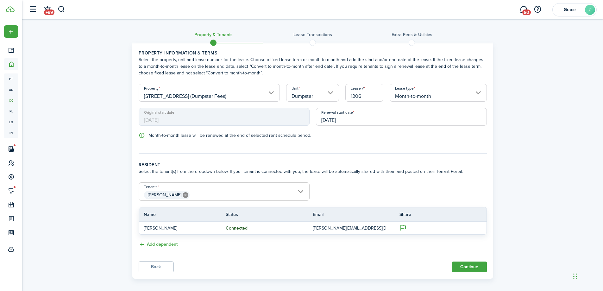
scroll to position [5, 0]
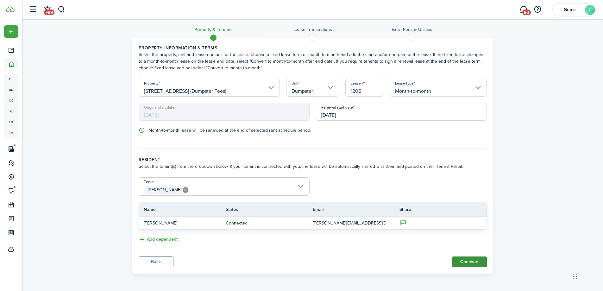
click at [464, 264] on button "Continue" at bounding box center [469, 262] width 35 height 11
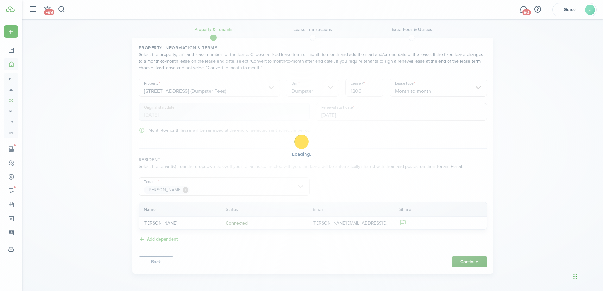
scroll to position [0, 0]
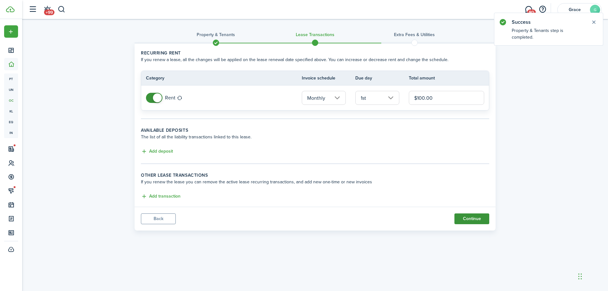
click at [462, 221] on button "Continue" at bounding box center [472, 218] width 35 height 11
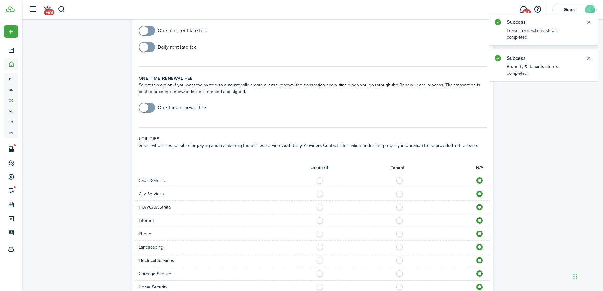
scroll to position [208, 0]
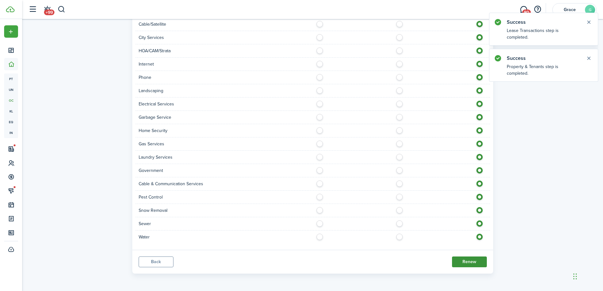
click at [465, 265] on button "Renew" at bounding box center [469, 262] width 35 height 11
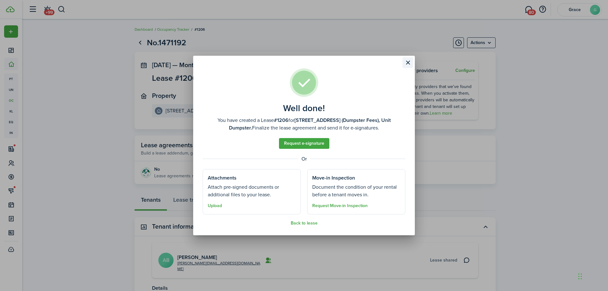
click at [405, 65] on button "Close modal" at bounding box center [408, 62] width 11 height 11
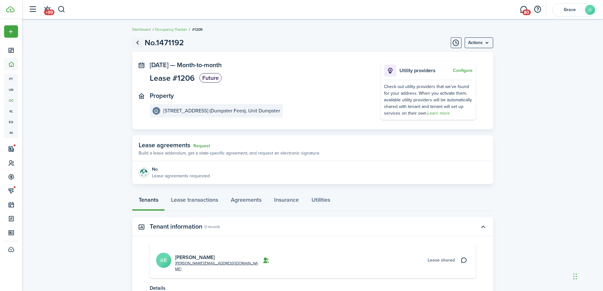
click at [138, 42] on link "Go back" at bounding box center [137, 42] width 11 height 11
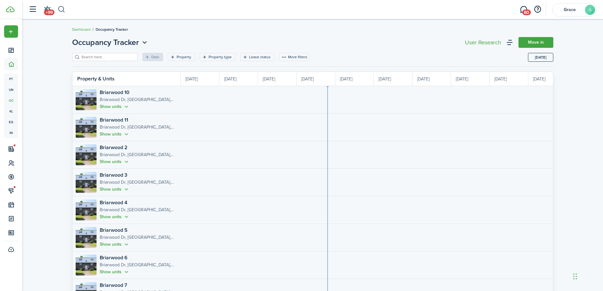
scroll to position [0, 116]
click at [61, 7] on button "button" at bounding box center [62, 9] width 8 height 11
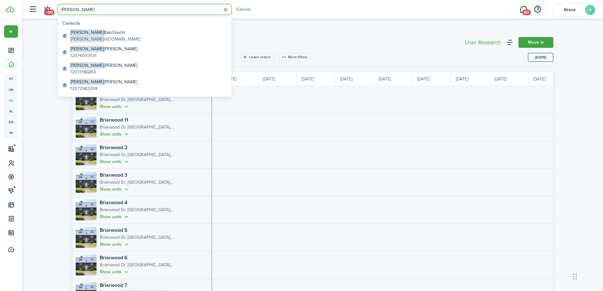
type input "[PERSON_NAME]"
click at [171, 37] on link "[PERSON_NAME] [PERSON_NAME] @[DOMAIN_NAME]" at bounding box center [145, 36] width 170 height 16
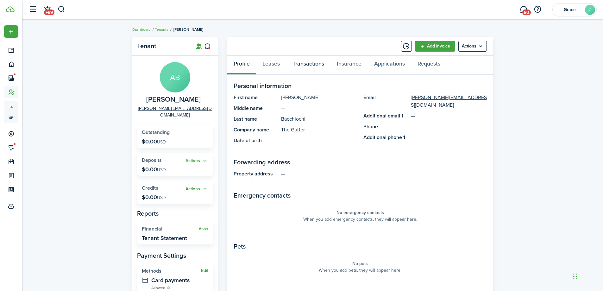
click at [306, 67] on link "Transactions" at bounding box center [308, 65] width 44 height 19
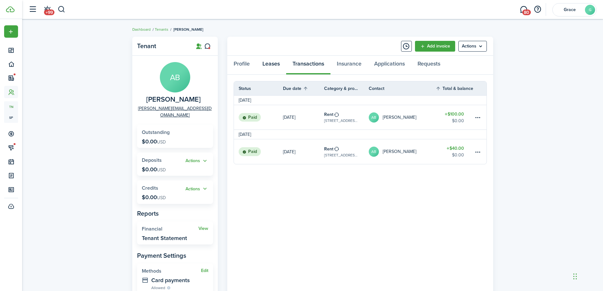
click at [277, 66] on link "Leases" at bounding box center [271, 65] width 30 height 19
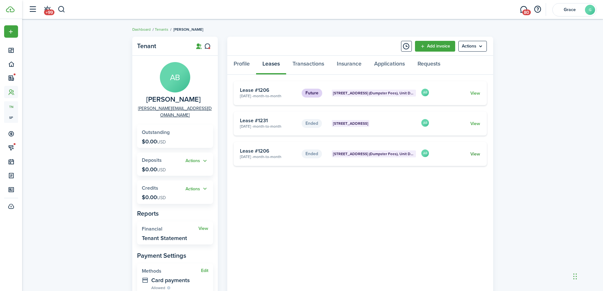
click at [478, 156] on link "View" at bounding box center [476, 154] width 10 height 7
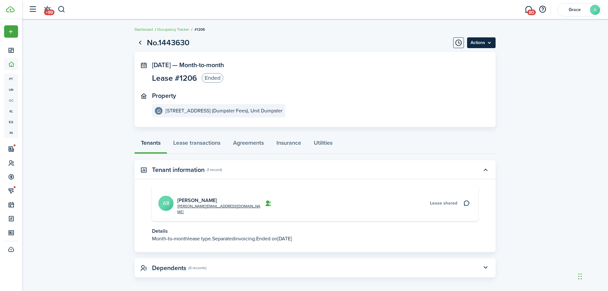
click at [487, 46] on menu-btn "Actions" at bounding box center [481, 42] width 29 height 11
click at [453, 55] on button "Delete" at bounding box center [467, 56] width 55 height 11
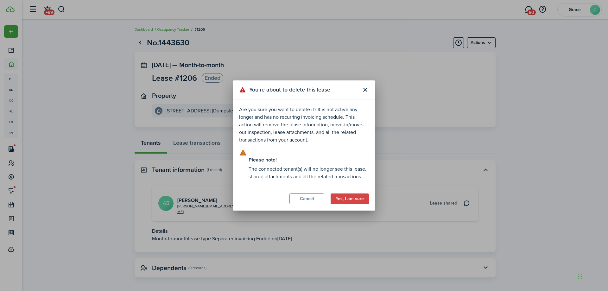
click at [355, 206] on modal-footer "Cancel Yes, I am sure" at bounding box center [304, 199] width 143 height 24
click at [355, 199] on button "Yes, I am sure" at bounding box center [350, 199] width 38 height 11
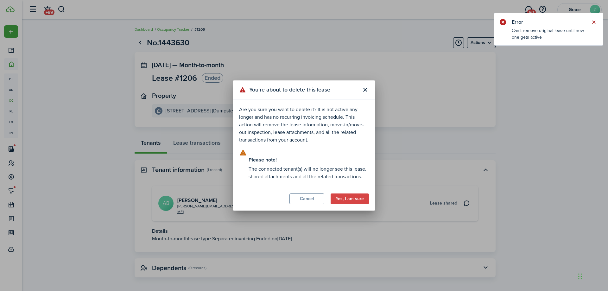
click at [595, 20] on button "Close notify" at bounding box center [593, 22] width 9 height 9
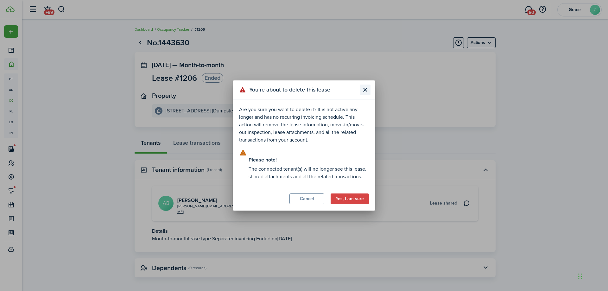
click at [365, 90] on button "Close modal" at bounding box center [365, 90] width 11 height 11
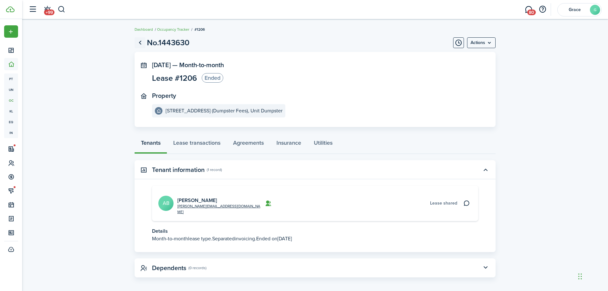
click at [139, 44] on link "Go back" at bounding box center [140, 42] width 11 height 11
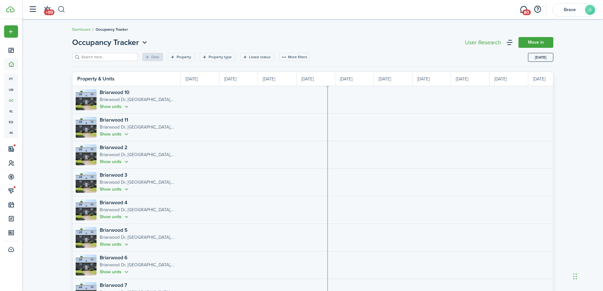
scroll to position [0, 116]
click at [61, 11] on button "button" at bounding box center [62, 9] width 8 height 11
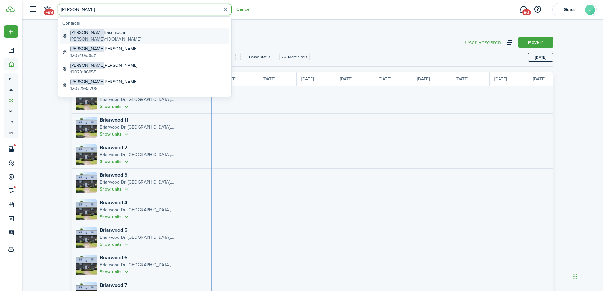
type input "[PERSON_NAME]"
click at [126, 32] on link "[PERSON_NAME] [PERSON_NAME] @[DOMAIN_NAME]" at bounding box center [145, 36] width 170 height 16
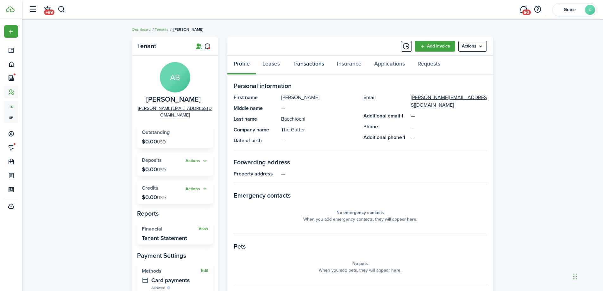
click at [301, 62] on link "Transactions" at bounding box center [308, 65] width 44 height 19
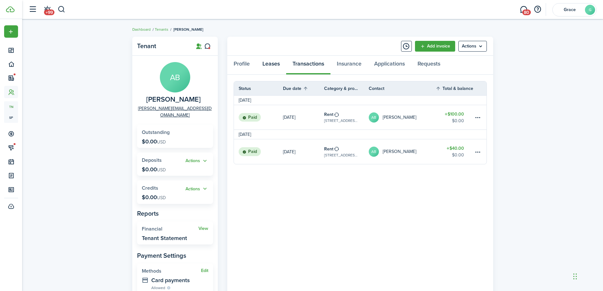
click at [277, 67] on link "Leases" at bounding box center [271, 65] width 30 height 19
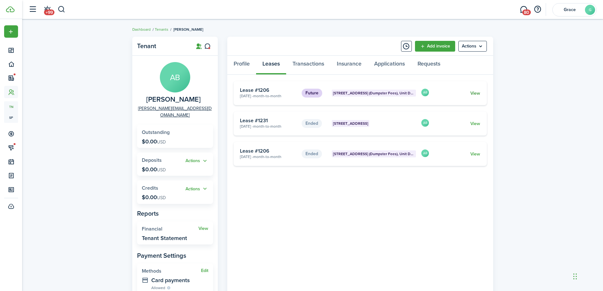
click at [471, 92] on link "View" at bounding box center [476, 93] width 10 height 7
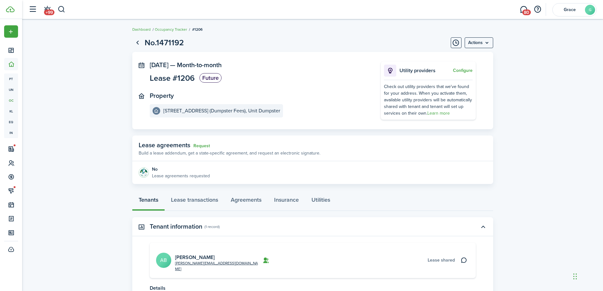
click at [484, 48] on page-view-header "No.1471192 Actions" at bounding box center [312, 43] width 361 height 12
click at [481, 43] on menu-btn "Actions" at bounding box center [479, 42] width 29 height 11
click at [457, 44] on button "Timeline" at bounding box center [456, 42] width 11 height 11
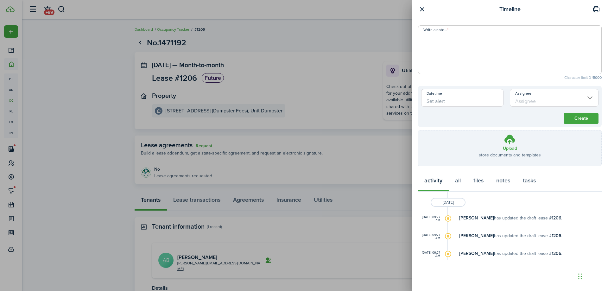
click at [420, 10] on button "button" at bounding box center [422, 9] width 8 height 8
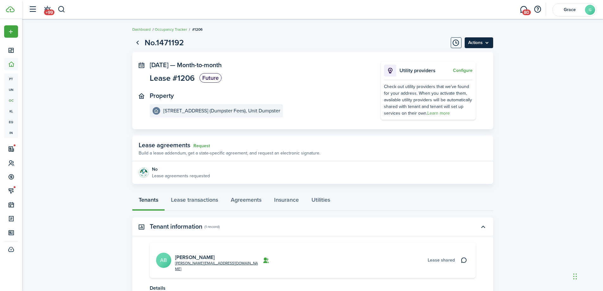
click at [487, 40] on menu-btn "Actions" at bounding box center [479, 42] width 29 height 11
click at [455, 55] on button "Delete" at bounding box center [465, 56] width 55 height 11
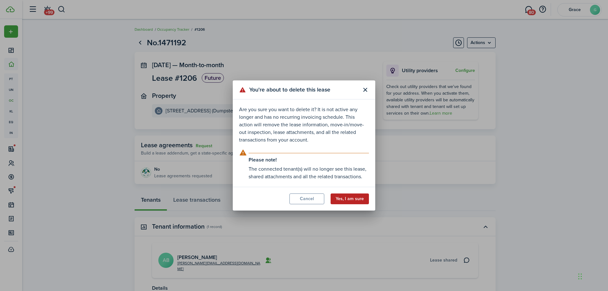
click at [353, 194] on button "Yes, I am sure" at bounding box center [350, 199] width 38 height 11
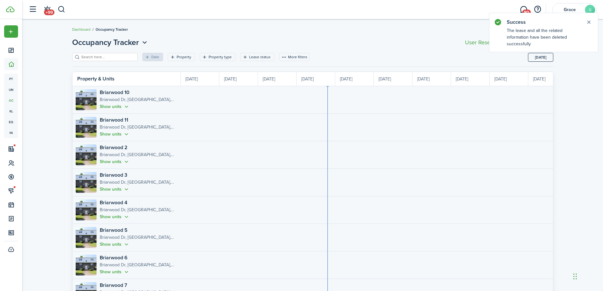
scroll to position [0, 116]
click at [63, 6] on button "button" at bounding box center [62, 9] width 8 height 11
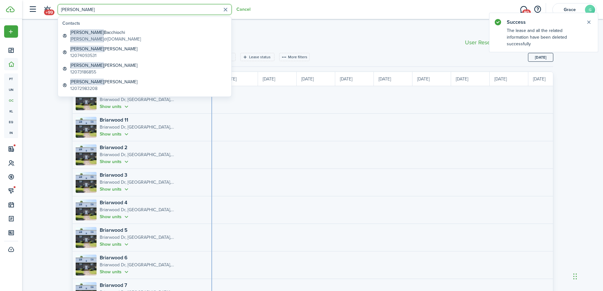
type input "[PERSON_NAME]"
click at [147, 40] on link "[PERSON_NAME] [PERSON_NAME] @[DOMAIN_NAME]" at bounding box center [145, 36] width 170 height 16
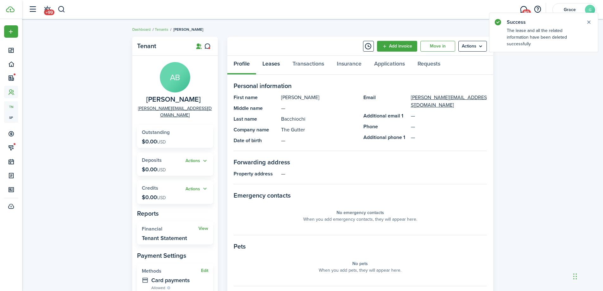
click at [277, 64] on link "Leases" at bounding box center [271, 65] width 30 height 19
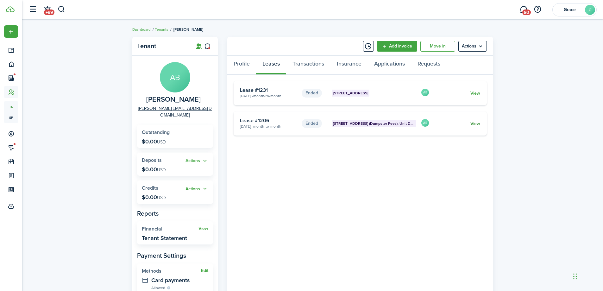
click at [478, 125] on link "View" at bounding box center [476, 123] width 10 height 7
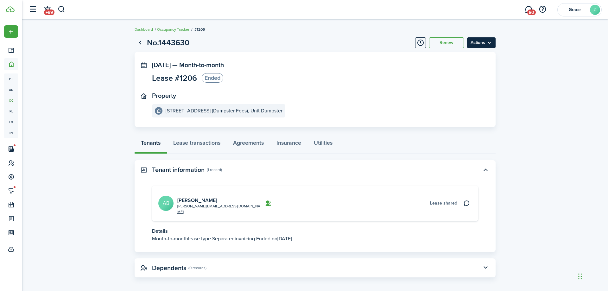
click at [479, 47] on menu-btn "Actions" at bounding box center [481, 42] width 29 height 11
click at [442, 41] on button "Renew" at bounding box center [446, 42] width 35 height 11
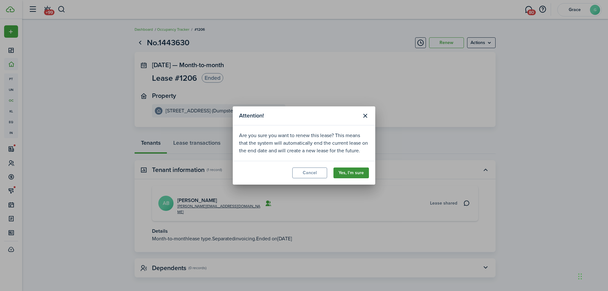
click at [359, 175] on button "Yes, I'm sure" at bounding box center [351, 173] width 35 height 11
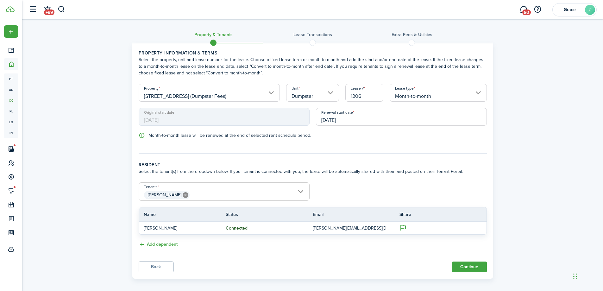
click at [368, 119] on input "09/26/2025" at bounding box center [401, 117] width 171 height 18
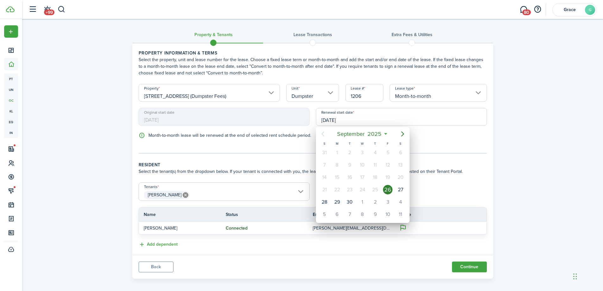
click at [292, 159] on div at bounding box center [301, 145] width 705 height 392
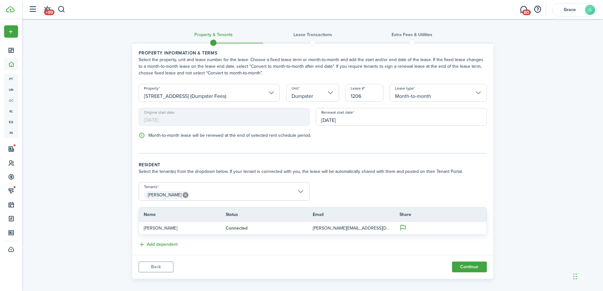
click at [157, 271] on button "Back" at bounding box center [156, 267] width 35 height 11
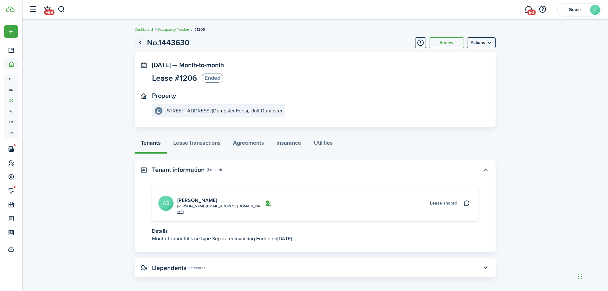
click at [144, 43] on link "Go back" at bounding box center [140, 42] width 11 height 11
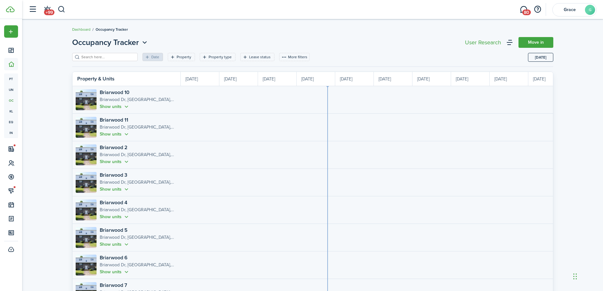
scroll to position [0, 116]
click at [63, 7] on button "button" at bounding box center [62, 9] width 8 height 11
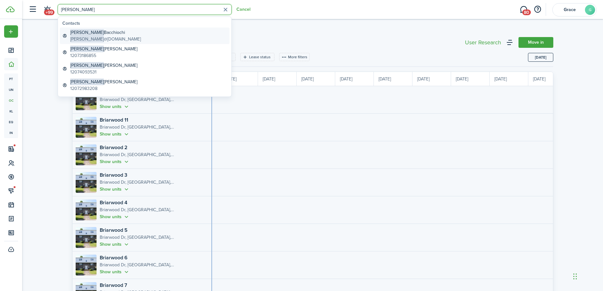
type input "[PERSON_NAME]"
click at [167, 37] on link "[PERSON_NAME] [PERSON_NAME] @[DOMAIN_NAME]" at bounding box center [145, 36] width 170 height 16
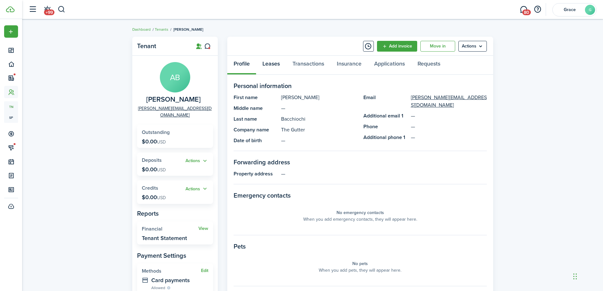
click at [271, 62] on link "Leases" at bounding box center [271, 65] width 30 height 19
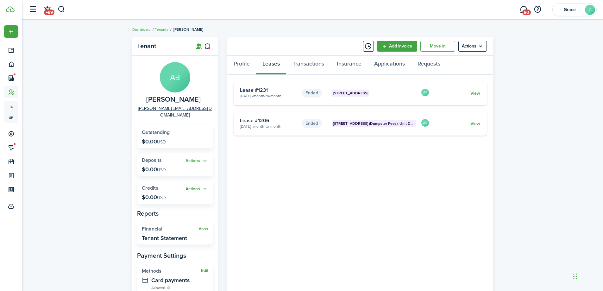
click at [482, 124] on card "Ended 129 Main St. (Dumpster Fees), Unit Dumpster Aug 01, 2025 - Month-to-month…" at bounding box center [360, 123] width 253 height 24
click at [480, 124] on link "View" at bounding box center [476, 123] width 10 height 7
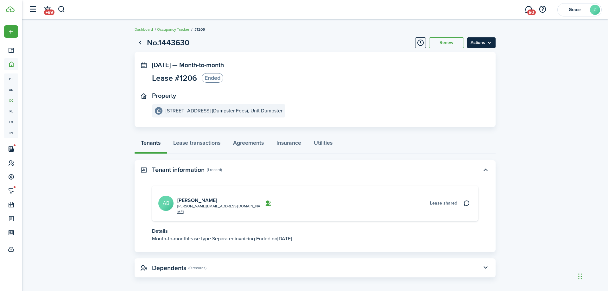
click at [486, 46] on menu-btn "Actions" at bounding box center [481, 42] width 29 height 11
click at [360, 94] on panel-main-section "Property 129 Main St. (Dumpster Fees), Unit Dumpster" at bounding box center [305, 104] width 307 height 25
click at [443, 41] on button "Renew" at bounding box center [446, 42] width 35 height 11
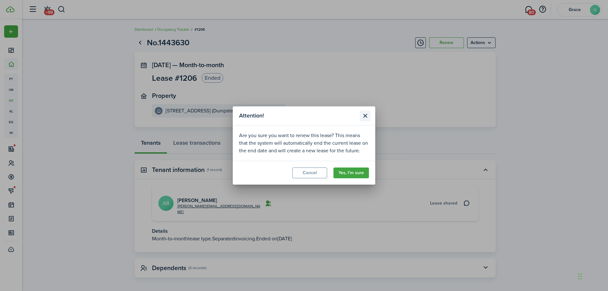
click at [365, 114] on button "Close modal" at bounding box center [365, 116] width 11 height 11
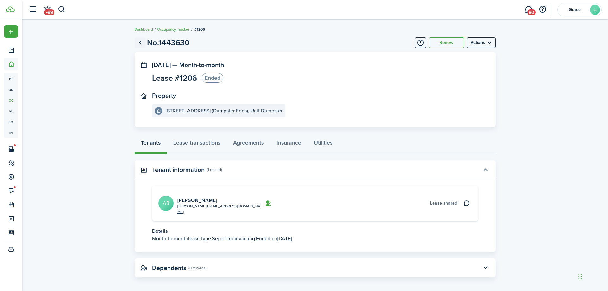
click at [141, 43] on link "Go back" at bounding box center [140, 42] width 11 height 11
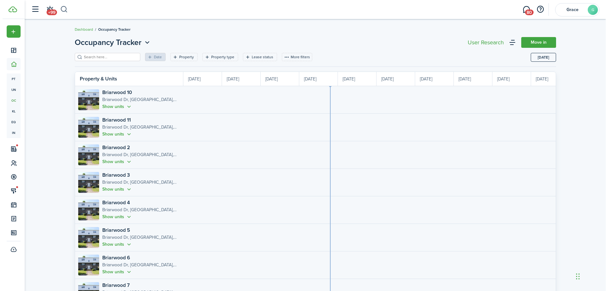
scroll to position [0, 116]
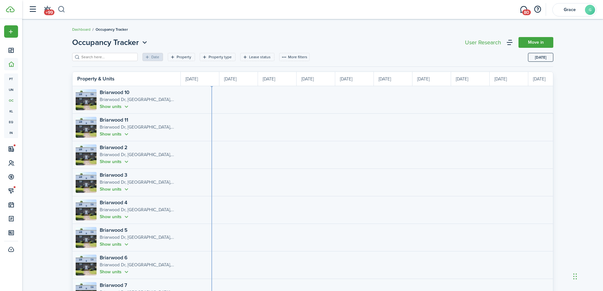
click at [59, 9] on button "button" at bounding box center [62, 9] width 8 height 11
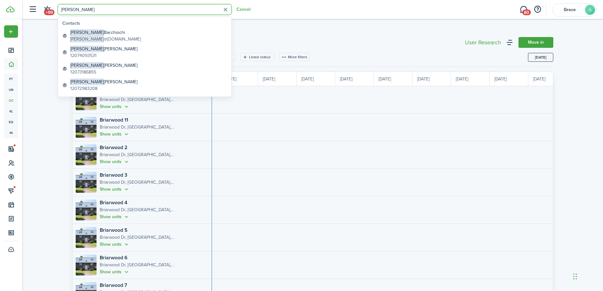
type input "[PERSON_NAME]"
click at [155, 36] on link "[PERSON_NAME] [PERSON_NAME] @[DOMAIN_NAME]" at bounding box center [145, 36] width 170 height 16
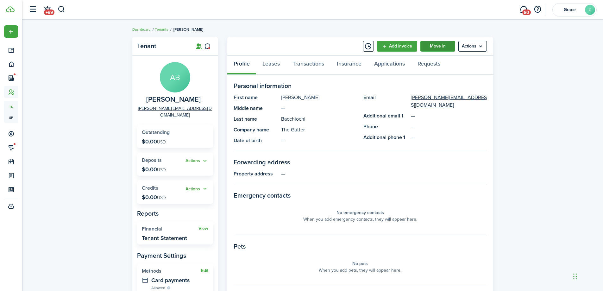
click at [430, 45] on link "Move in" at bounding box center [438, 46] width 35 height 11
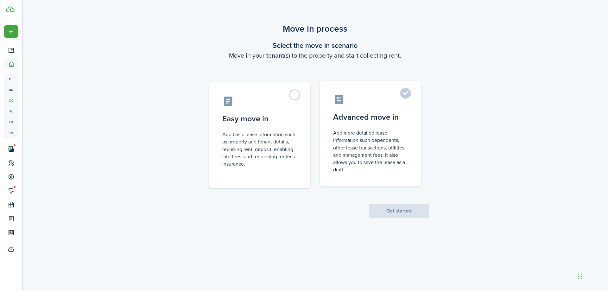
drag, startPoint x: 281, startPoint y: 120, endPoint x: 347, endPoint y: 173, distance: 85.0
click at [281, 120] on control-radio-card-title "Easy move in" at bounding box center [259, 118] width 75 height 11
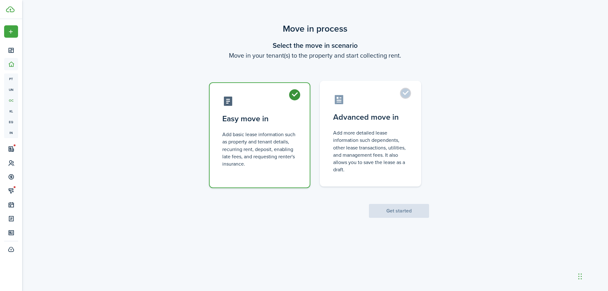
radio input "true"
click at [394, 217] on button "Get started" at bounding box center [399, 211] width 60 height 14
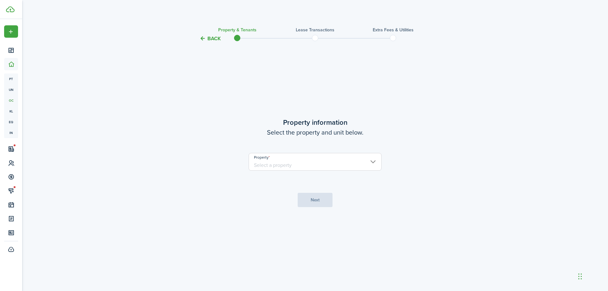
click at [344, 170] on input "Property" at bounding box center [315, 162] width 133 height 18
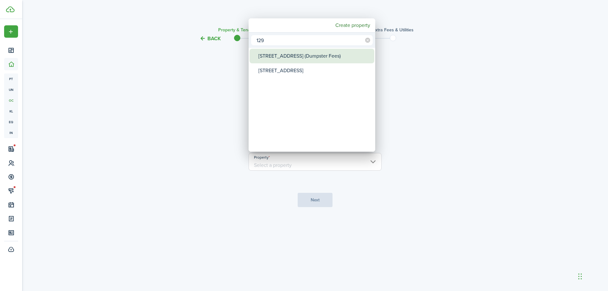
type input "129"
click at [308, 63] on div "[STREET_ADDRESS] (Dumpster Fees)" at bounding box center [314, 56] width 112 height 15
type input "[STREET_ADDRESS] (Dumpster Fees)"
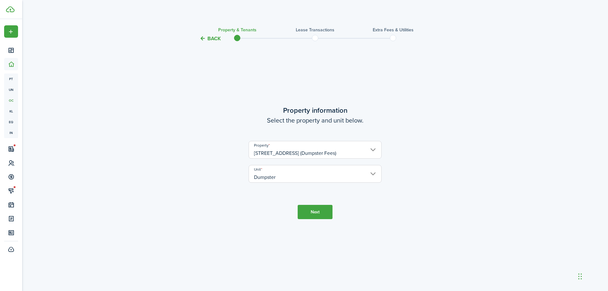
click at [313, 218] on button "Next" at bounding box center [315, 212] width 35 height 14
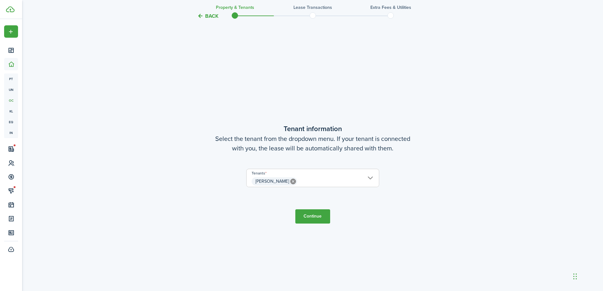
scroll to position [249, 0]
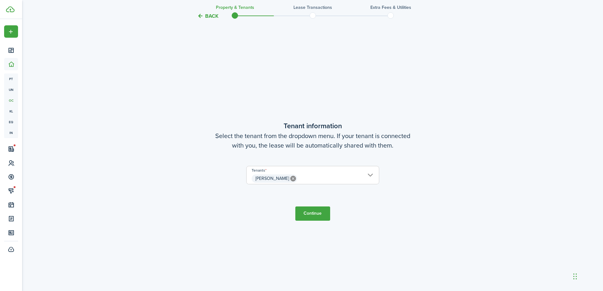
click at [313, 205] on tc-wizard-step "Tenant information Select the tenant from the dropdown menu. If your tenant is …" at bounding box center [313, 170] width 266 height 291
click at [315, 214] on button "Continue" at bounding box center [313, 214] width 35 height 14
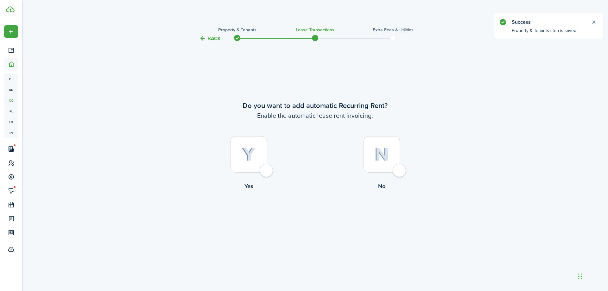
click at [254, 162] on div at bounding box center [249, 154] width 36 height 36
radio input "true"
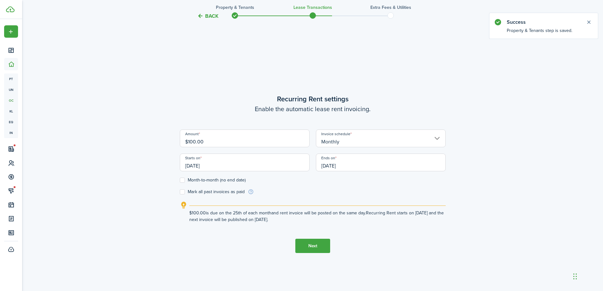
scroll to position [249, 0]
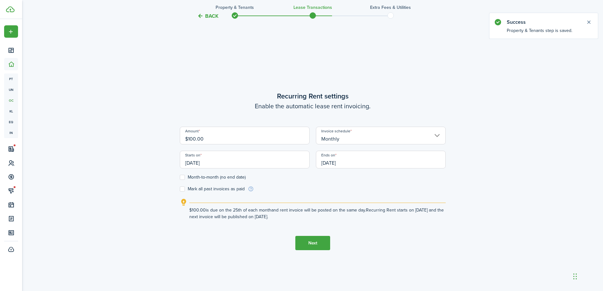
click at [326, 240] on button "Next" at bounding box center [313, 243] width 35 height 14
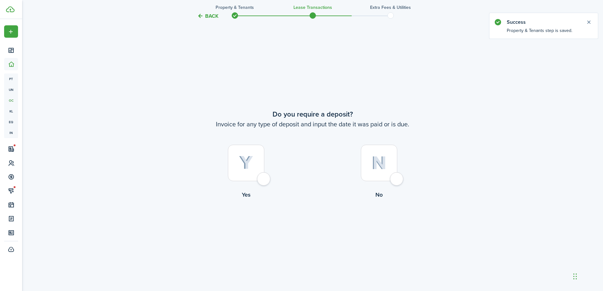
click at [373, 169] on img at bounding box center [379, 163] width 15 height 14
radio input "true"
click at [377, 171] on div at bounding box center [379, 163] width 36 height 36
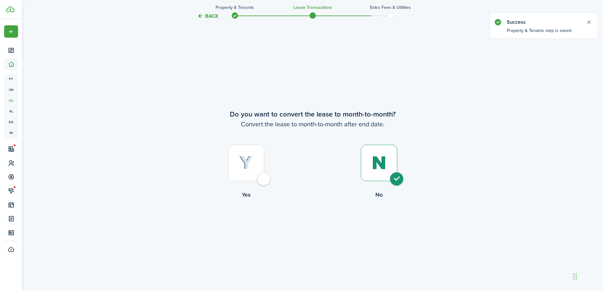
radio input "true"
click at [255, 171] on div at bounding box center [246, 163] width 36 height 36
radio input "true"
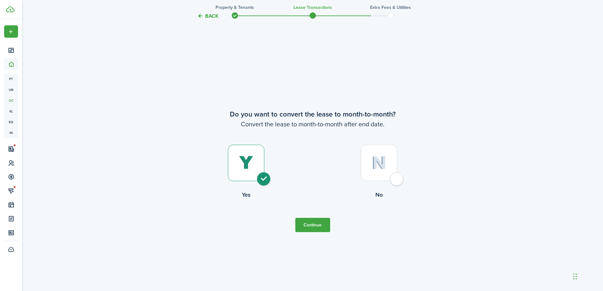
click at [310, 223] on button "Continue" at bounding box center [313, 225] width 35 height 14
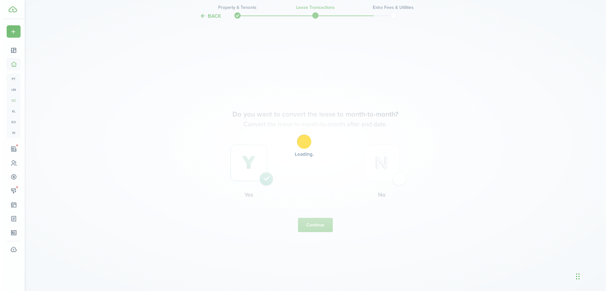
scroll to position [0, 0]
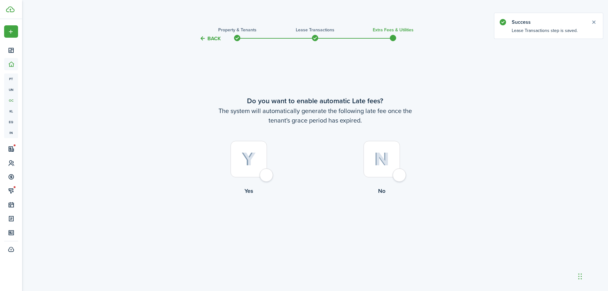
click at [381, 159] on img at bounding box center [381, 159] width 15 height 14
radio input "true"
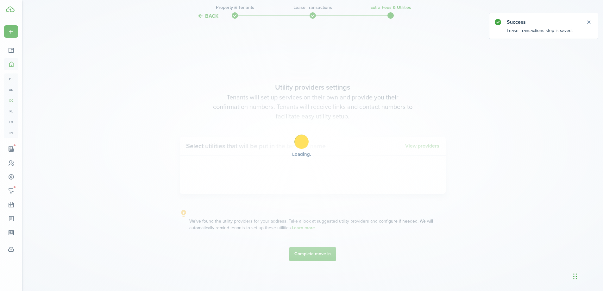
scroll to position [249, 0]
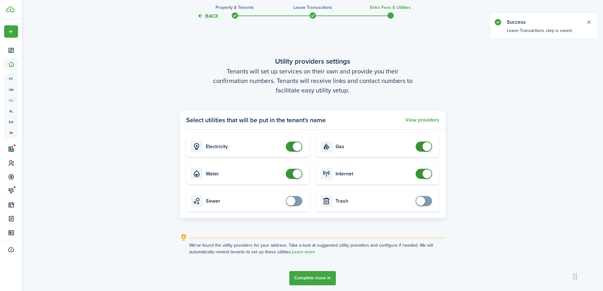
click at [319, 274] on button "Complete move in" at bounding box center [313, 278] width 47 height 14
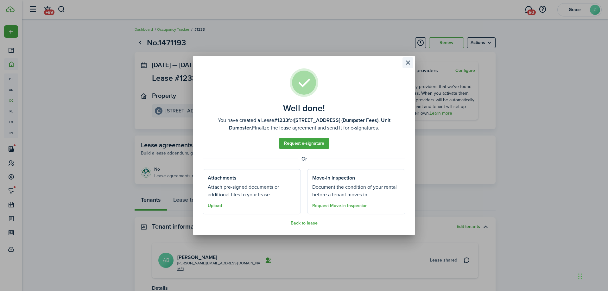
click at [406, 62] on button "Close modal" at bounding box center [408, 62] width 11 height 11
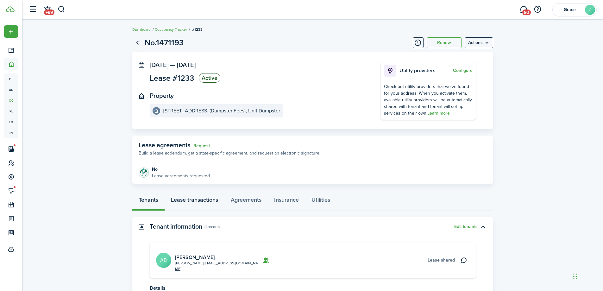
click at [208, 202] on link "Lease transactions" at bounding box center [195, 201] width 60 height 19
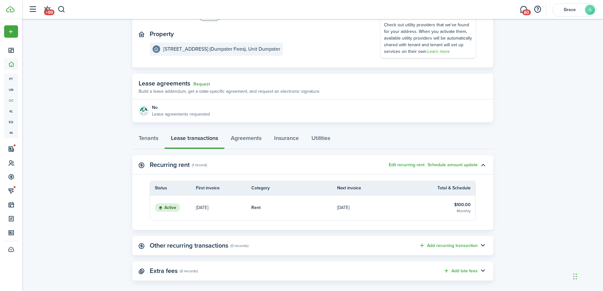
scroll to position [69, 0]
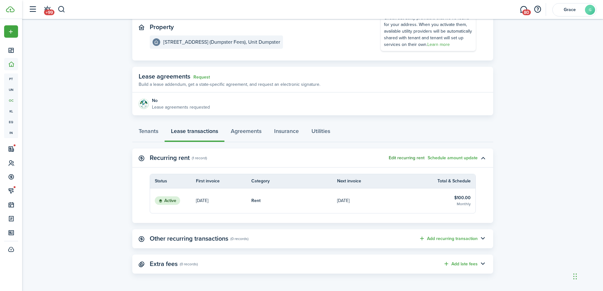
click at [402, 157] on button "Edit recurring rent" at bounding box center [407, 158] width 36 height 5
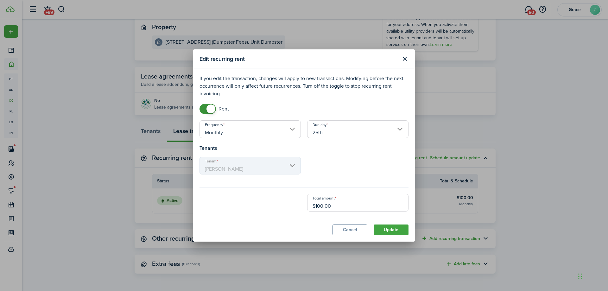
click at [338, 130] on input "25th" at bounding box center [357, 129] width 101 height 18
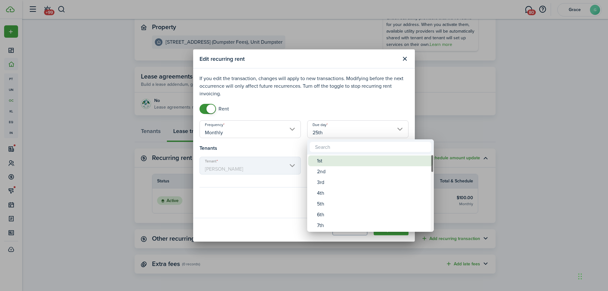
click at [342, 160] on div "1st" at bounding box center [373, 161] width 112 height 11
type input "1st"
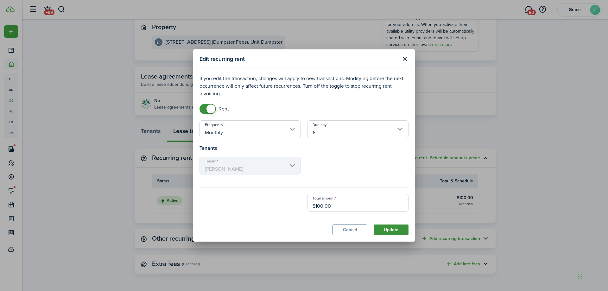
click at [388, 235] on button "Update" at bounding box center [391, 230] width 35 height 11
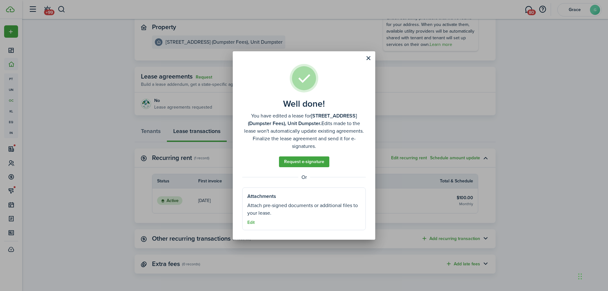
click at [362, 59] on well-done "Well done! You have edited a lease for 129 Main St. (Dumpster Fees), Unit Dumps…" at bounding box center [304, 145] width 143 height 188
click at [363, 64] on button "Close modal" at bounding box center [368, 58] width 11 height 11
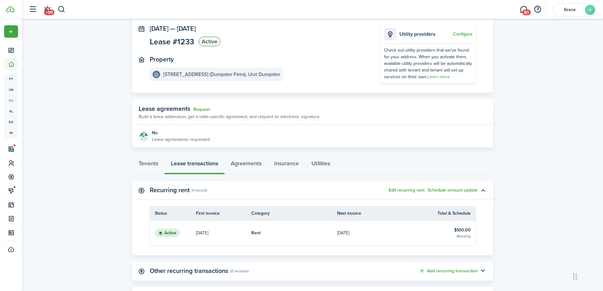
scroll to position [0, 0]
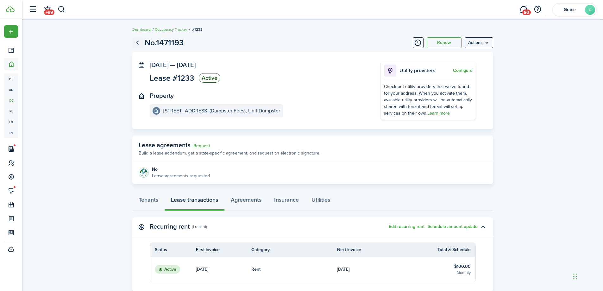
click at [137, 41] on link "Go back" at bounding box center [137, 42] width 11 height 11
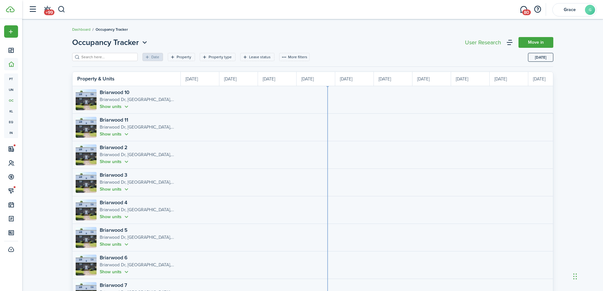
scroll to position [0, 116]
click at [64, 6] on button "button" at bounding box center [62, 9] width 8 height 11
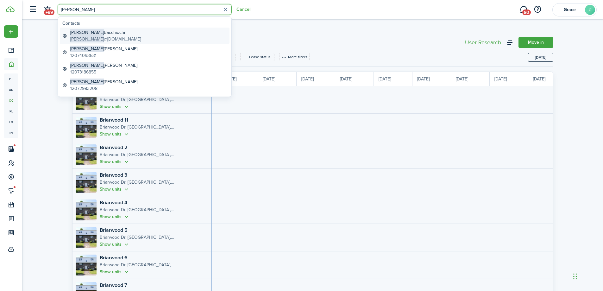
type input "[PERSON_NAME]"
click at [168, 31] on link "[PERSON_NAME] [PERSON_NAME] @[DOMAIN_NAME]" at bounding box center [145, 36] width 170 height 16
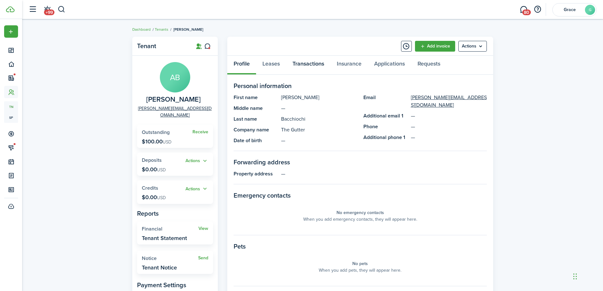
click at [305, 65] on link "Transactions" at bounding box center [308, 65] width 44 height 19
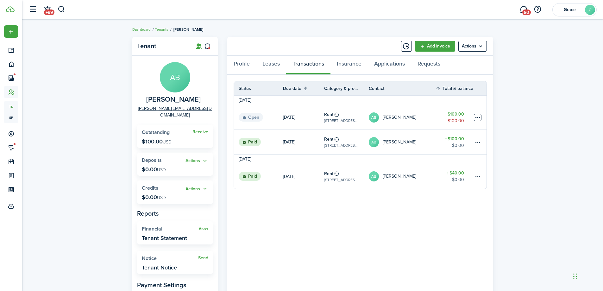
click at [476, 117] on table-menu-btn-icon at bounding box center [478, 118] width 8 height 8
click at [360, 278] on panel-main-body "Status Due date Category & property Contact Total & balance Actions September 2…" at bounding box center [360, 214] width 266 height 278
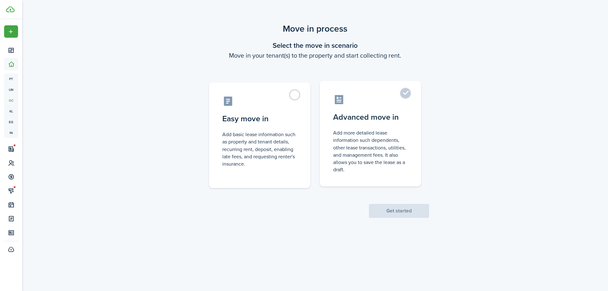
drag, startPoint x: 291, startPoint y: 119, endPoint x: 352, endPoint y: 173, distance: 81.5
click at [291, 119] on control-radio-card-title "Easy move in" at bounding box center [259, 118] width 75 height 11
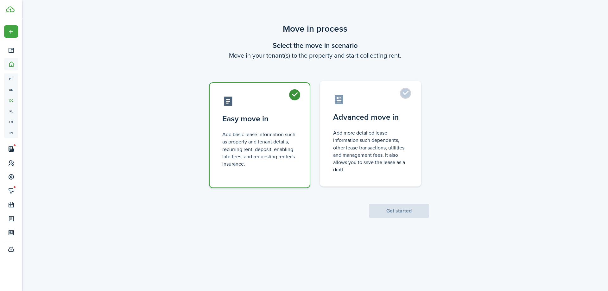
radio input "true"
drag, startPoint x: 369, startPoint y: 197, endPoint x: 379, endPoint y: 207, distance: 14.8
click at [369, 197] on scenario-actions "Get started" at bounding box center [399, 203] width 60 height 30
click at [380, 208] on button "Get started" at bounding box center [399, 211] width 60 height 14
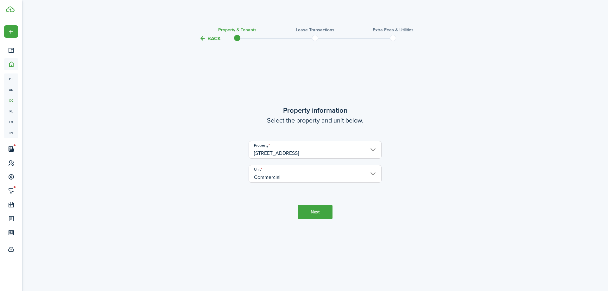
click at [313, 212] on button "Next" at bounding box center [315, 212] width 35 height 14
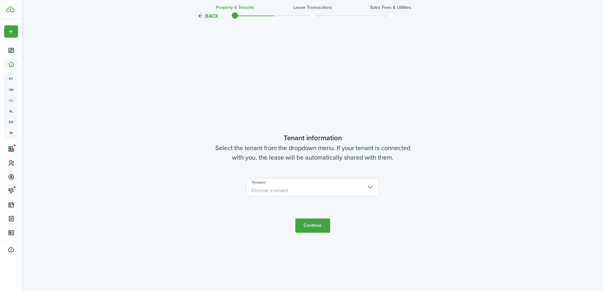
scroll to position [249, 0]
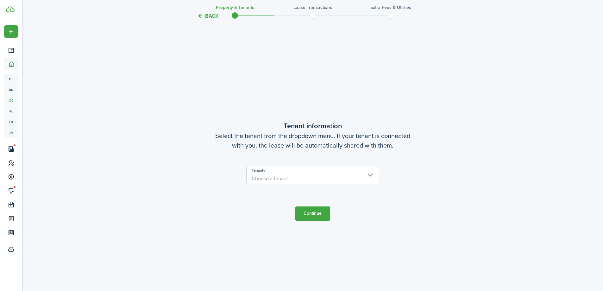
click at [304, 177] on span "Choose a tenant" at bounding box center [313, 178] width 132 height 11
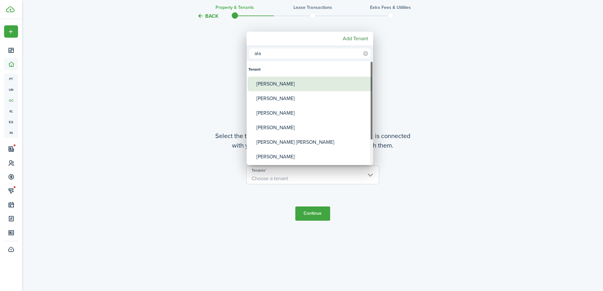
type input "ala"
click at [296, 83] on div "[PERSON_NAME]" at bounding box center [313, 84] width 112 height 15
type input "[PERSON_NAME]"
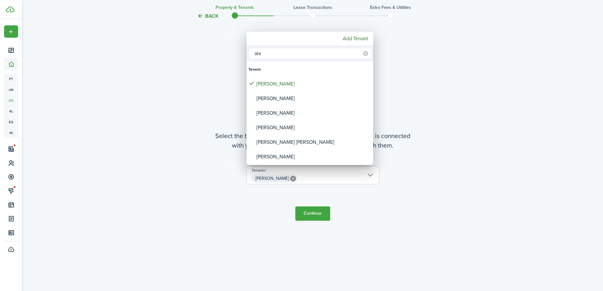
click at [365, 209] on div at bounding box center [301, 145] width 705 height 392
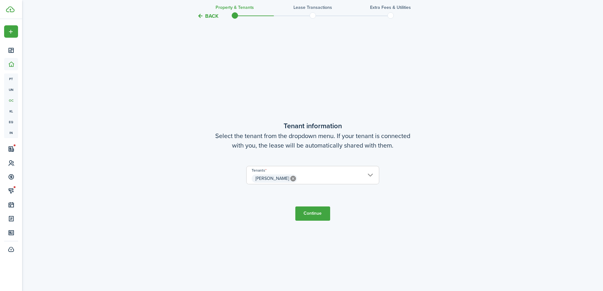
click at [319, 215] on button "Continue" at bounding box center [313, 214] width 35 height 14
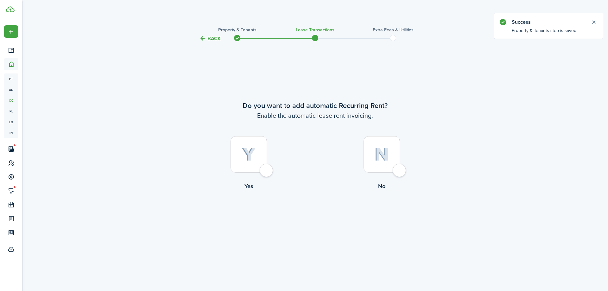
click at [377, 158] on img at bounding box center [381, 155] width 15 height 14
radio input "true"
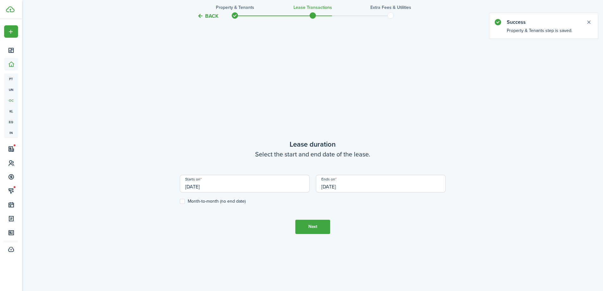
scroll to position [249, 0]
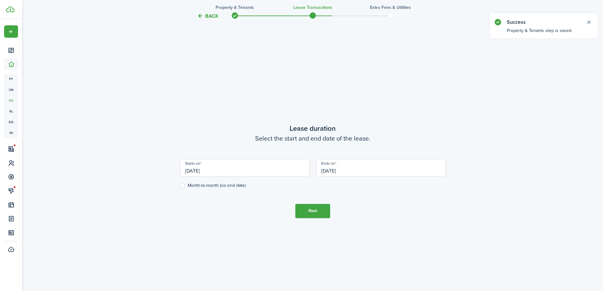
click at [197, 187] on label "Month-to-month (no end date)" at bounding box center [213, 185] width 66 height 5
click at [180, 186] on input "Month-to-month (no end date)" at bounding box center [180, 185] width 0 height 0
checkbox input "true"
click at [306, 215] on button "Next" at bounding box center [313, 211] width 35 height 14
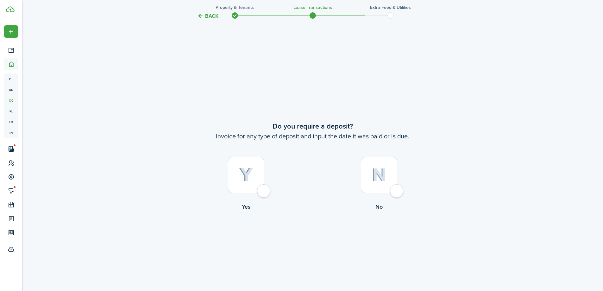
scroll to position [540, 0]
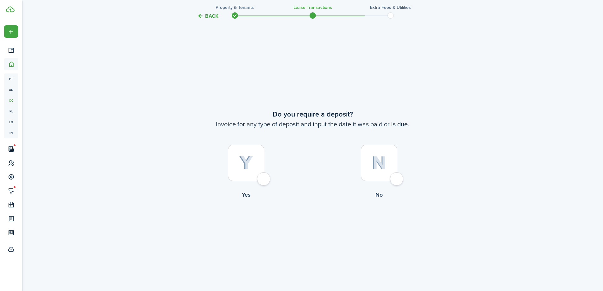
click at [366, 175] on div at bounding box center [379, 163] width 36 height 36
radio input "true"
click at [325, 222] on button "Continue" at bounding box center [313, 225] width 35 height 14
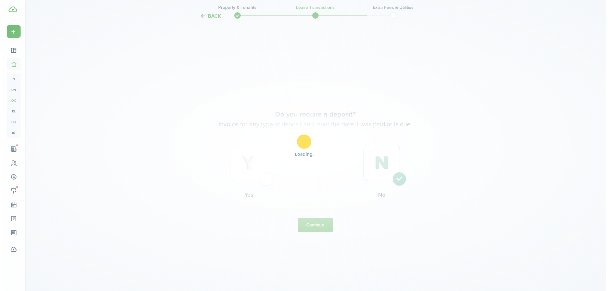
scroll to position [0, 0]
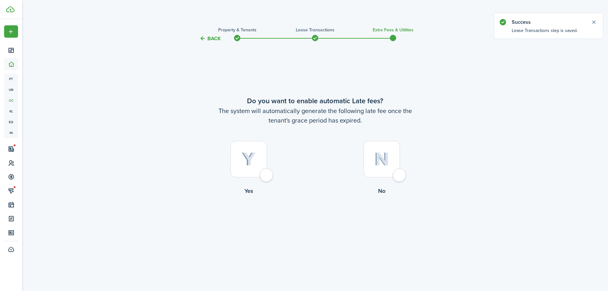
click at [379, 166] on img at bounding box center [381, 159] width 15 height 14
radio input "true"
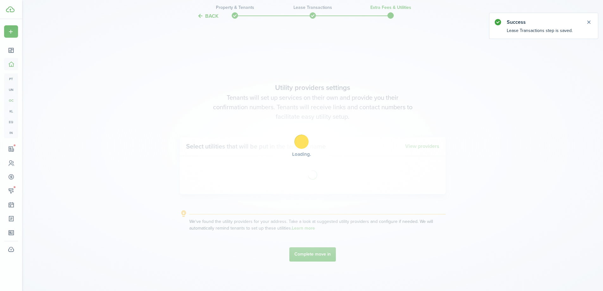
scroll to position [249, 0]
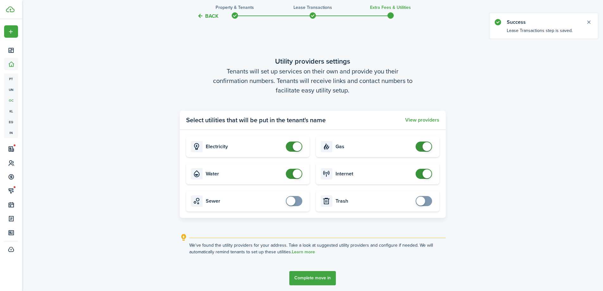
click at [318, 282] on button "Complete move in" at bounding box center [313, 278] width 47 height 14
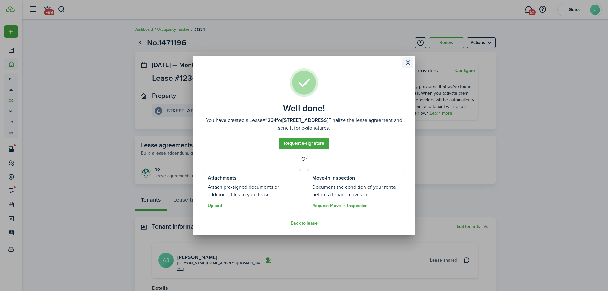
click at [408, 59] on button "Close modal" at bounding box center [408, 62] width 11 height 11
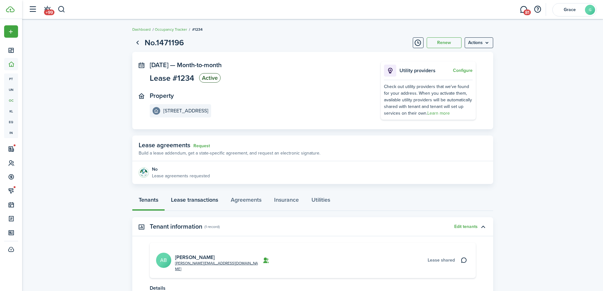
click at [203, 202] on link "Lease transactions" at bounding box center [195, 201] width 60 height 19
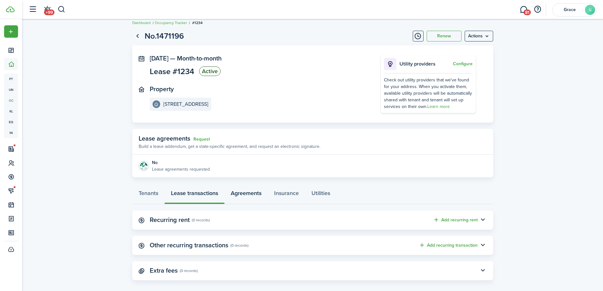
scroll to position [13, 0]
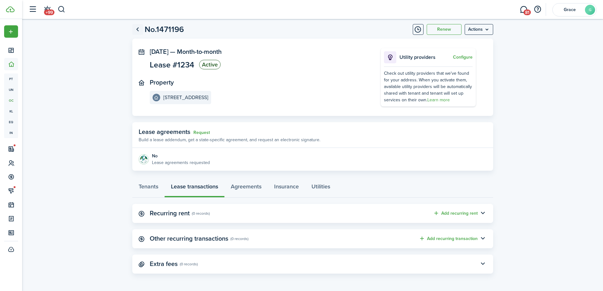
click at [139, 31] on link "Go back" at bounding box center [137, 29] width 11 height 11
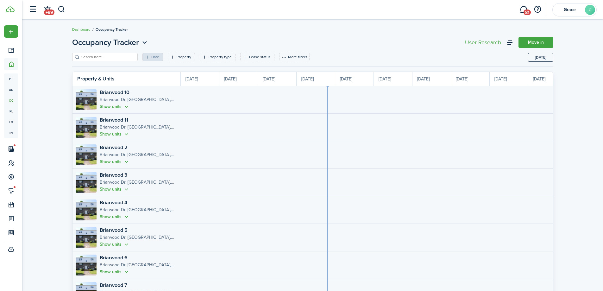
scroll to position [0, 116]
click at [62, 7] on button "button" at bounding box center [62, 9] width 8 height 11
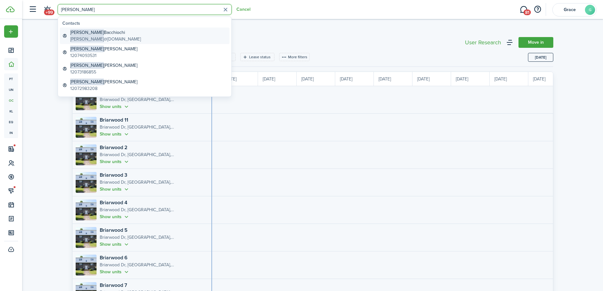
type input "[PERSON_NAME]"
click at [194, 37] on link "[PERSON_NAME] [PERSON_NAME] @[DOMAIN_NAME]" at bounding box center [145, 36] width 170 height 16
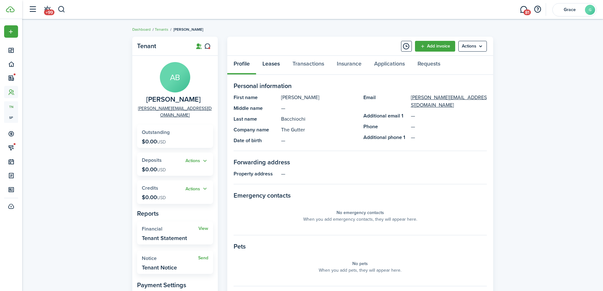
click at [271, 61] on link "Leases" at bounding box center [271, 65] width 30 height 19
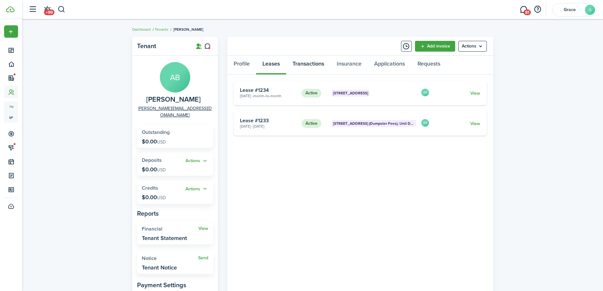
click at [306, 66] on link "Transactions" at bounding box center [308, 65] width 44 height 19
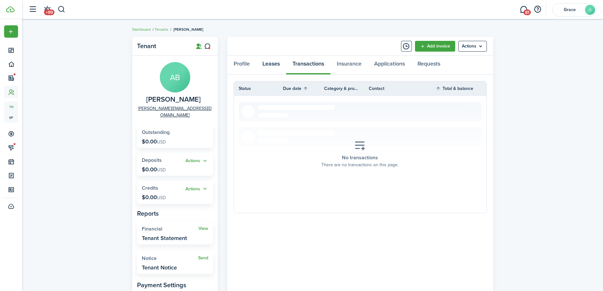
click at [271, 67] on link "Leases" at bounding box center [271, 65] width 30 height 19
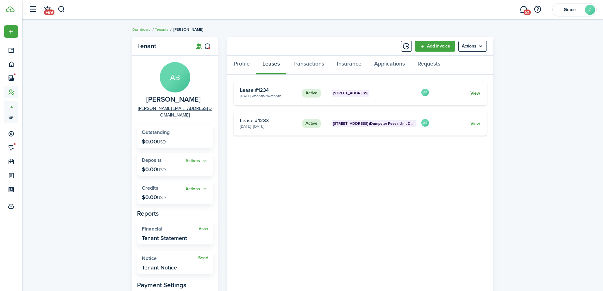
click at [475, 94] on link "View" at bounding box center [476, 93] width 10 height 7
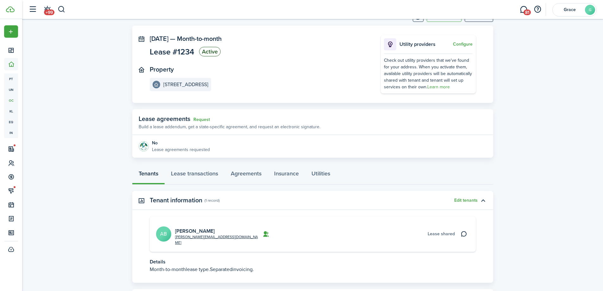
scroll to position [53, 0]
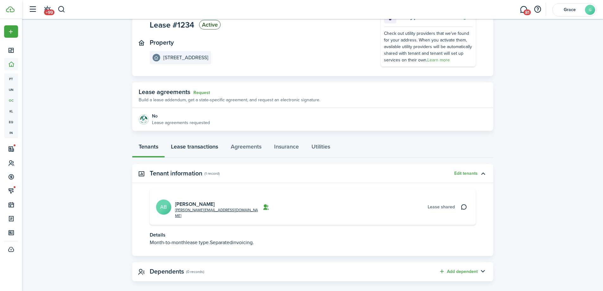
click at [221, 146] on link "Lease transactions" at bounding box center [195, 148] width 60 height 19
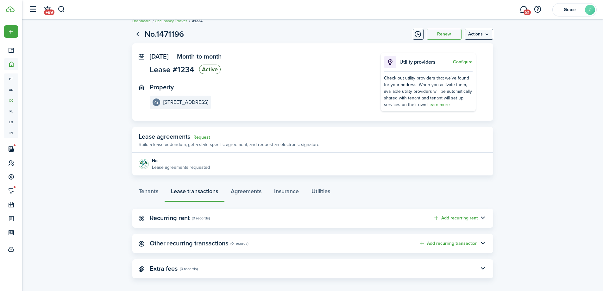
scroll to position [13, 0]
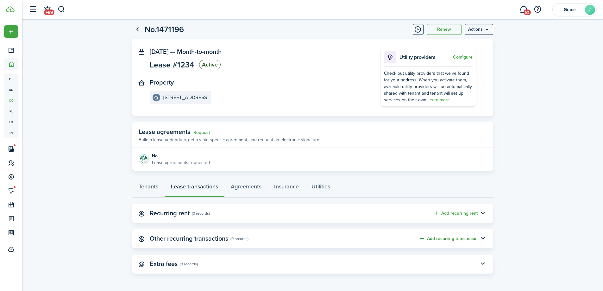
click at [440, 241] on button "Add recurring transaction" at bounding box center [448, 238] width 59 height 7
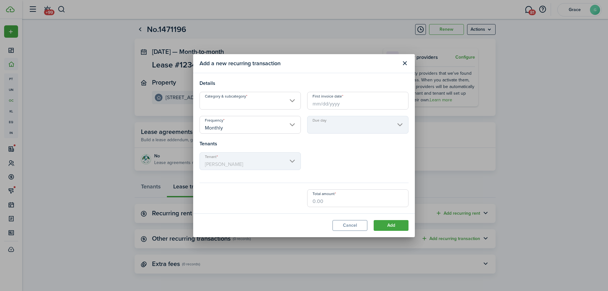
click at [257, 103] on input "Category & subcategory" at bounding box center [250, 101] width 101 height 18
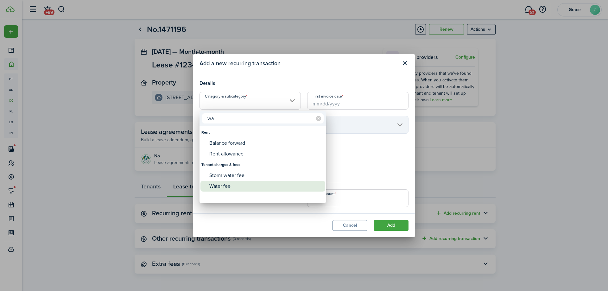
type input "wa"
click at [251, 189] on div "Water fee" at bounding box center [265, 186] width 112 height 11
type input "Tenant charges & fees / Water fee"
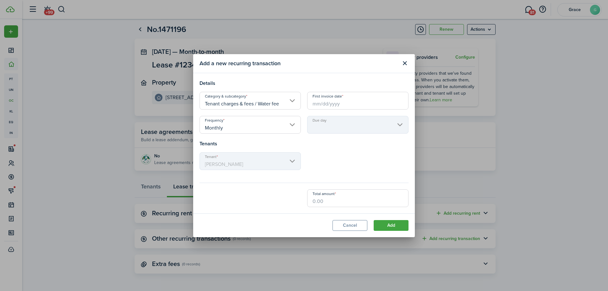
click at [342, 106] on input "First invoice date" at bounding box center [357, 101] width 101 height 18
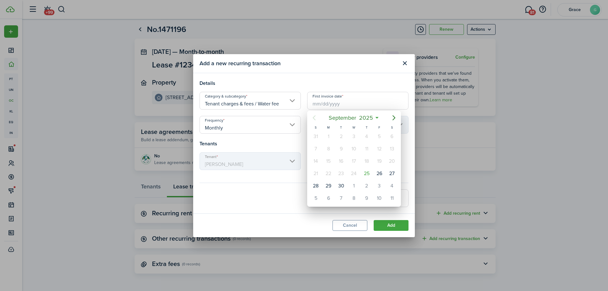
click at [394, 124] on div "[DATE]" at bounding box center [354, 118] width 94 height 14
click at [393, 123] on mbsc-button "Next page" at bounding box center [394, 117] width 13 height 13
click at [356, 136] on div "1" at bounding box center [354, 137] width 10 height 10
type input "[DATE]"
type input "1st"
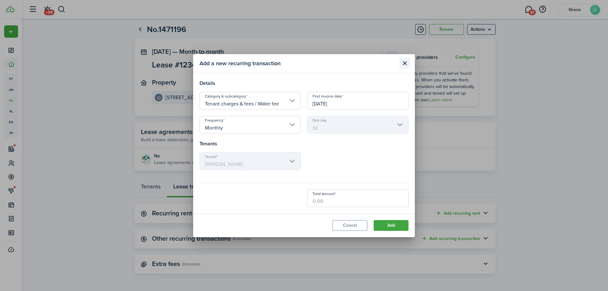
click at [406, 64] on button "Close modal" at bounding box center [404, 63] width 11 height 11
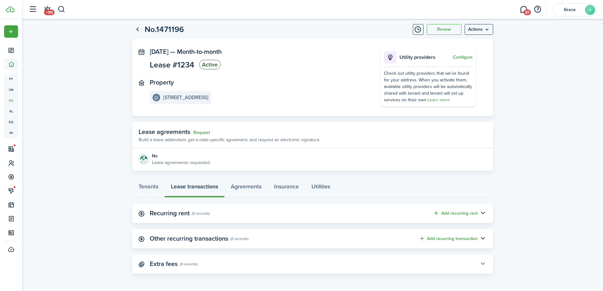
click at [481, 264] on button "button" at bounding box center [483, 264] width 11 height 11
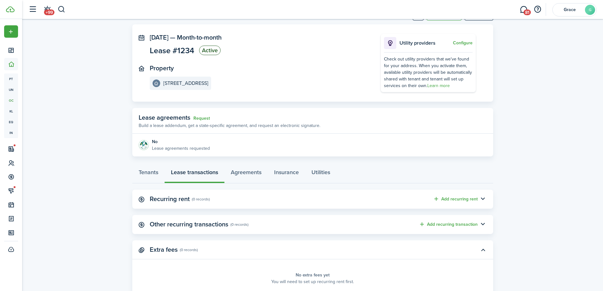
scroll to position [0, 0]
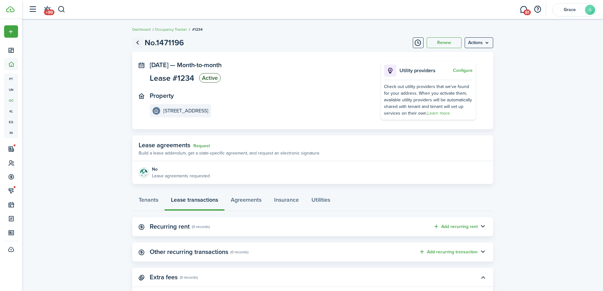
click at [140, 39] on link "Go back" at bounding box center [137, 42] width 11 height 11
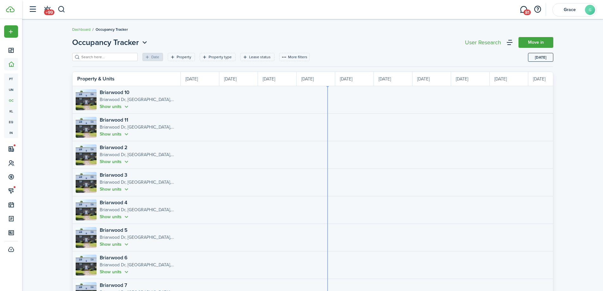
scroll to position [0, 116]
click at [61, 11] on button "button" at bounding box center [62, 9] width 8 height 11
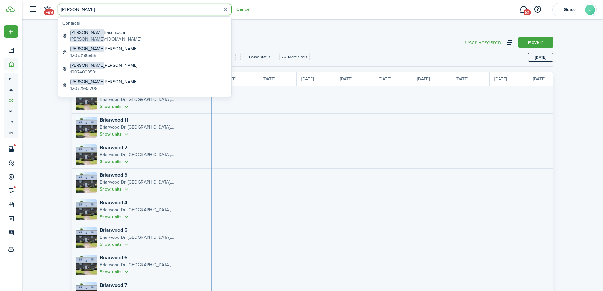
type input "[PERSON_NAME]"
click at [141, 31] on link "[PERSON_NAME] [PERSON_NAME] @[DOMAIN_NAME]" at bounding box center [145, 36] width 170 height 16
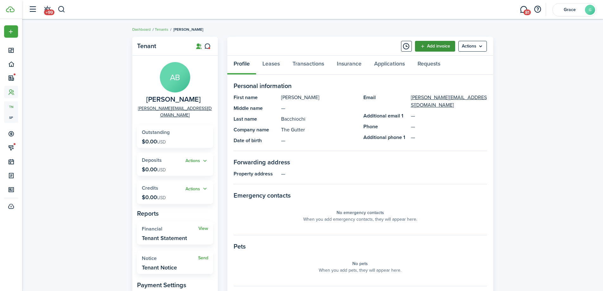
click at [429, 45] on link "Add invoice" at bounding box center [435, 46] width 40 height 11
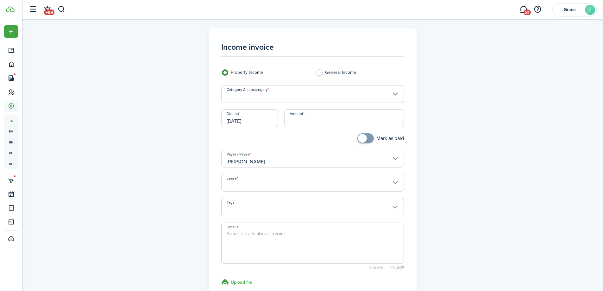
click at [328, 92] on input "Category & subcategory" at bounding box center [312, 94] width 183 height 18
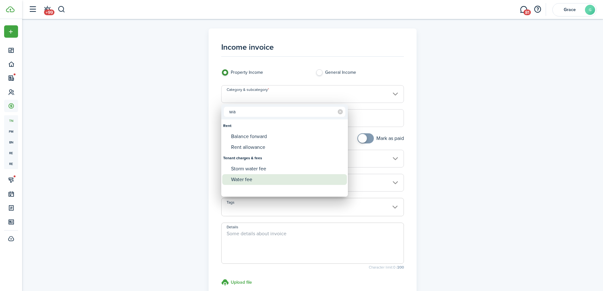
type input "wa"
click at [285, 177] on div "Water fee" at bounding box center [287, 179] width 112 height 11
type input "Tenant charges & fees / Water fee"
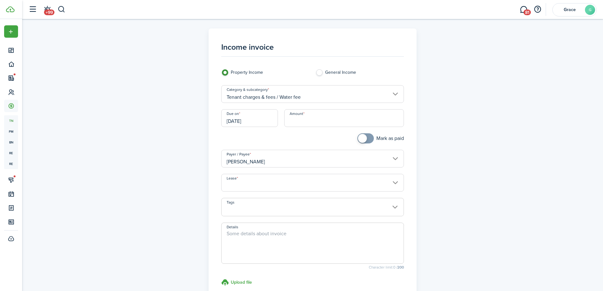
click at [306, 120] on input "Amount" at bounding box center [344, 118] width 120 height 18
type input "$12.44"
click at [322, 133] on div "Mark as paid" at bounding box center [360, 141] width 94 height 16
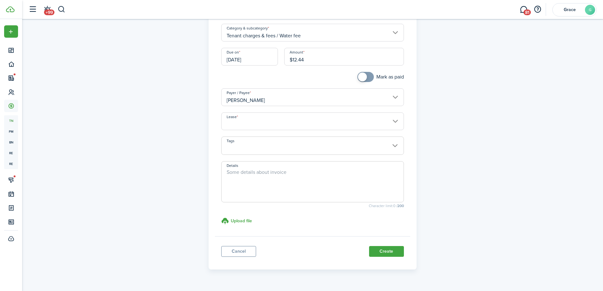
scroll to position [76, 0]
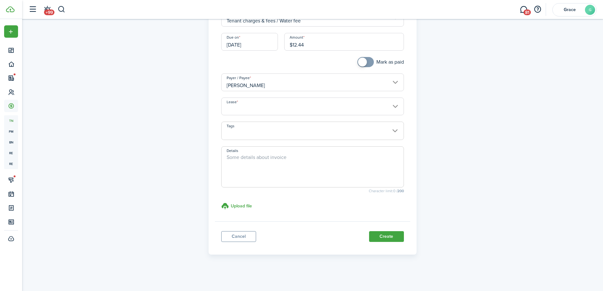
click at [285, 110] on input "Lease" at bounding box center [312, 107] width 183 height 18
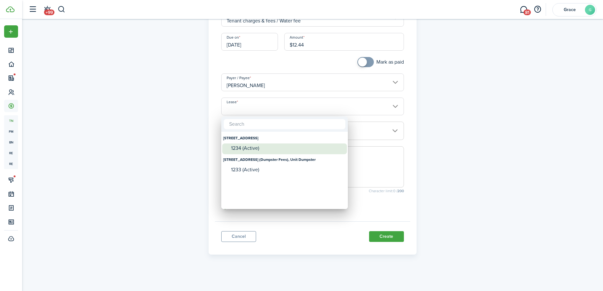
click at [282, 149] on div "1234 (Active)" at bounding box center [287, 148] width 112 height 6
type input "[STREET_ADDRESS] Lease #1234 (Active)"
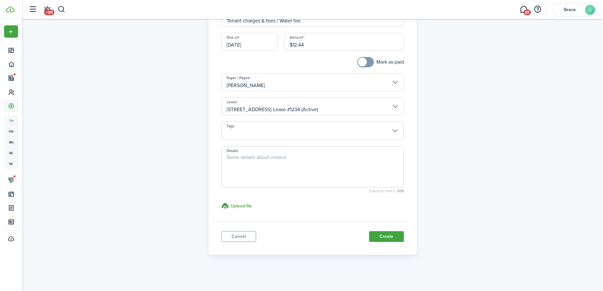
click at [296, 158] on textarea "Details" at bounding box center [313, 169] width 182 height 30
type textarea "Water/Sewer"
click at [399, 238] on button "Create" at bounding box center [386, 236] width 35 height 11
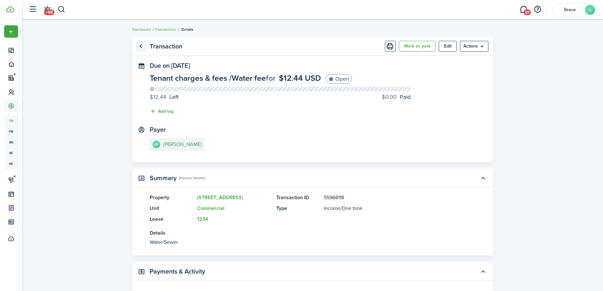
click at [141, 48] on link "Go back" at bounding box center [141, 46] width 11 height 11
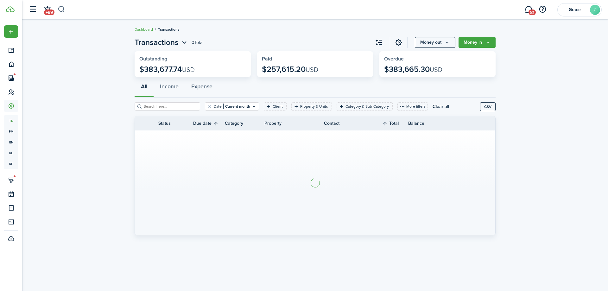
click at [61, 8] on button "button" at bounding box center [62, 9] width 8 height 11
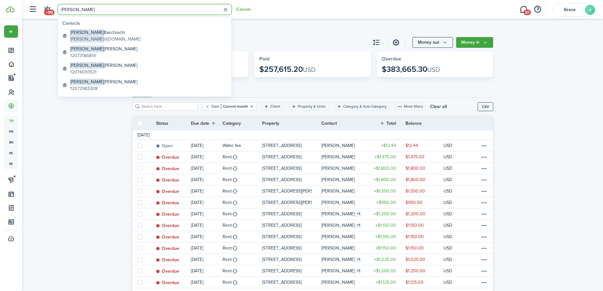
type input "[PERSON_NAME]"
click at [176, 41] on link "[PERSON_NAME] [PERSON_NAME] @[DOMAIN_NAME]" at bounding box center [145, 36] width 170 height 16
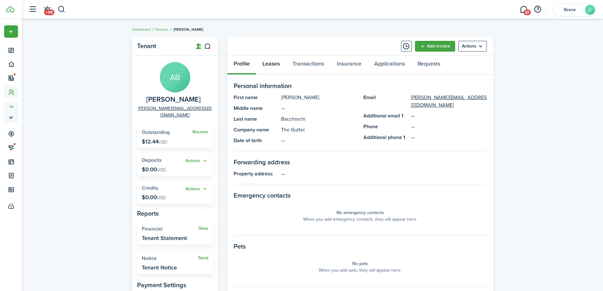
click at [286, 64] on link "Leases" at bounding box center [271, 65] width 30 height 19
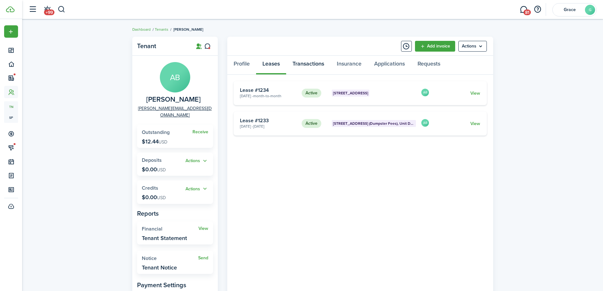
click at [311, 64] on link "Transactions" at bounding box center [308, 65] width 44 height 19
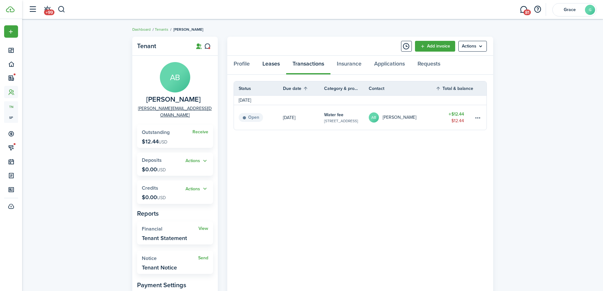
click at [274, 66] on link "Leases" at bounding box center [271, 65] width 30 height 19
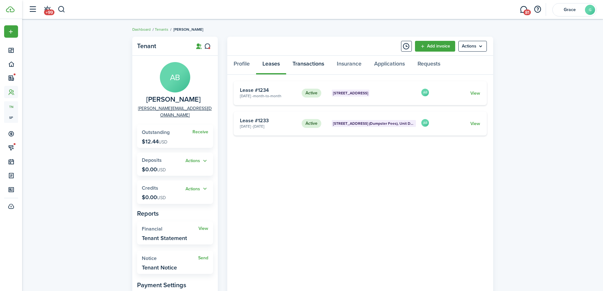
click at [307, 67] on link "Transactions" at bounding box center [308, 65] width 44 height 19
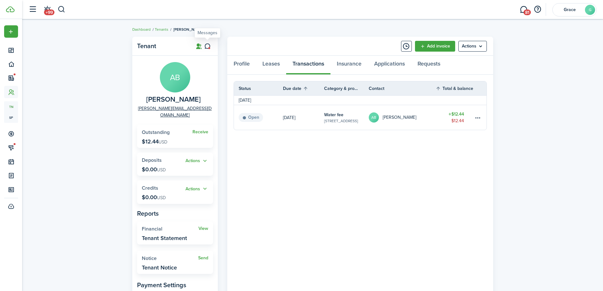
click at [209, 47] on icon at bounding box center [207, 46] width 7 height 6
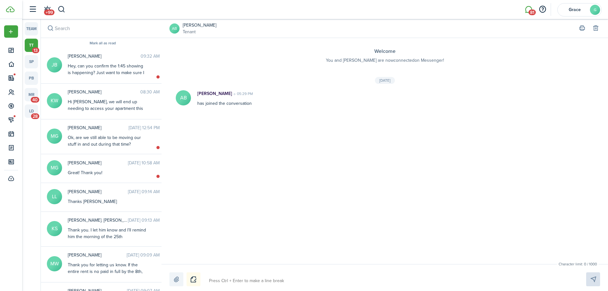
click at [194, 27] on link "[PERSON_NAME]" at bounding box center [200, 25] width 34 height 7
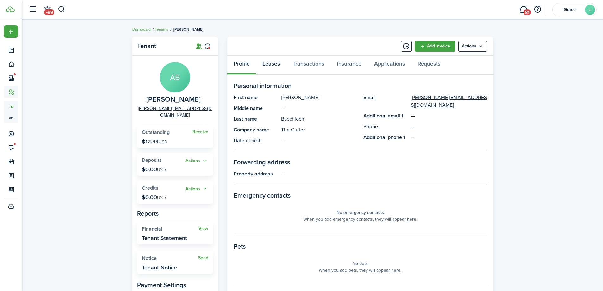
click at [277, 64] on link "Leases" at bounding box center [271, 65] width 30 height 19
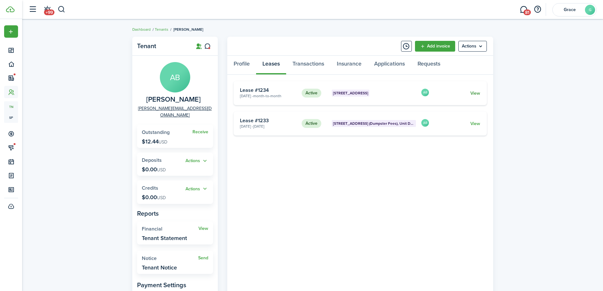
click at [473, 93] on link "View" at bounding box center [476, 93] width 10 height 7
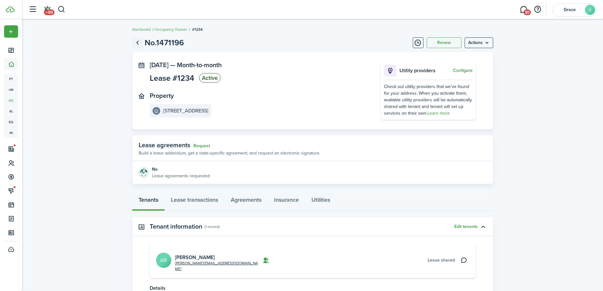
click at [136, 45] on link "Go back" at bounding box center [137, 42] width 11 height 11
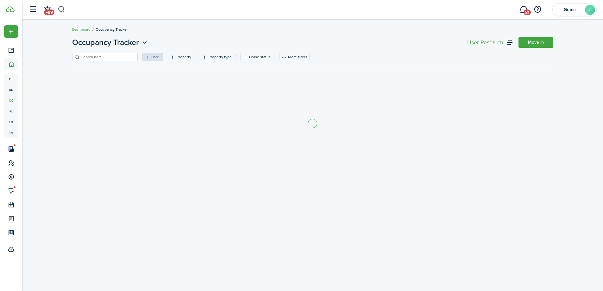
click at [60, 10] on button "button" at bounding box center [62, 9] width 8 height 11
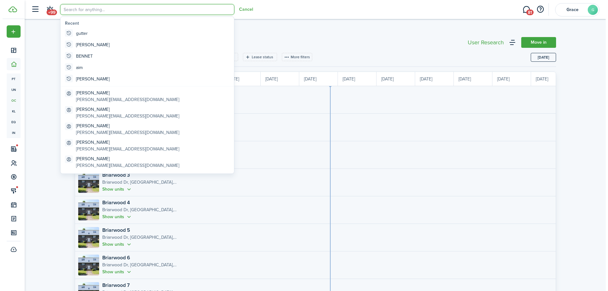
scroll to position [0, 116]
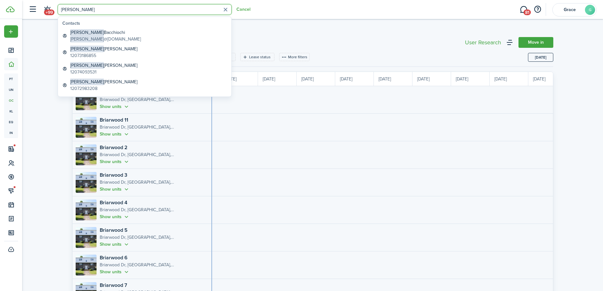
type input "[PERSON_NAME]"
click at [131, 32] on link "[PERSON_NAME] [PERSON_NAME] @[DOMAIN_NAME]" at bounding box center [145, 36] width 170 height 16
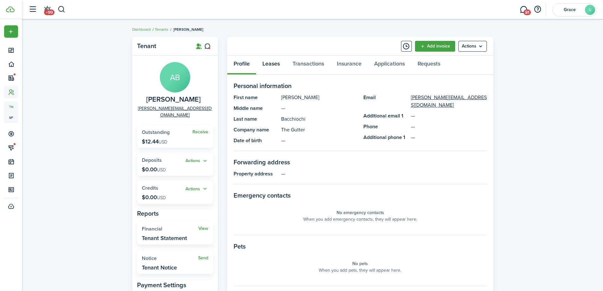
click at [269, 64] on link "Leases" at bounding box center [271, 65] width 30 height 19
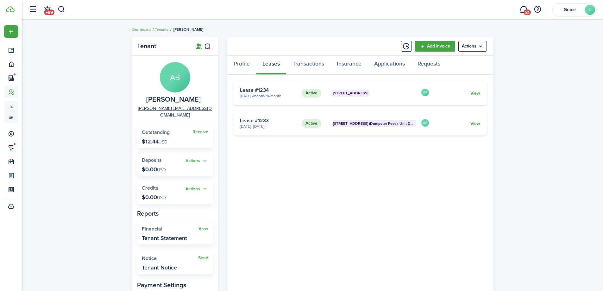
click at [476, 124] on link "View" at bounding box center [476, 123] width 10 height 7
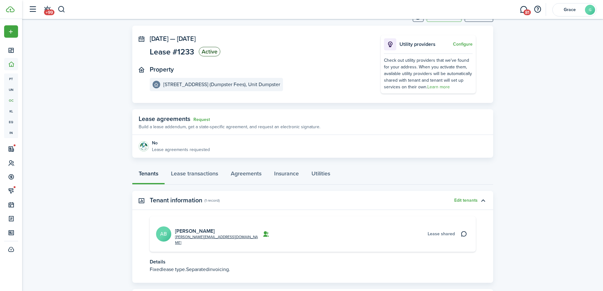
scroll to position [53, 0]
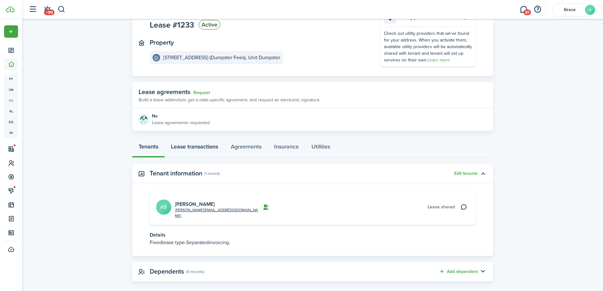
click at [201, 144] on link "Lease transactions" at bounding box center [195, 148] width 60 height 19
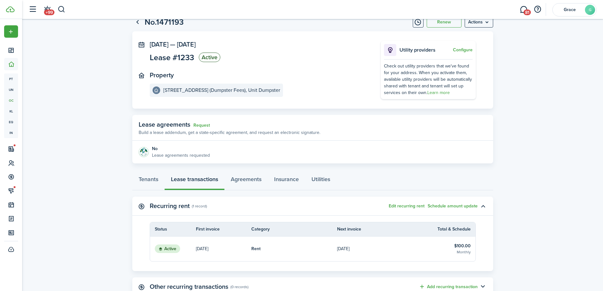
scroll to position [32, 0]
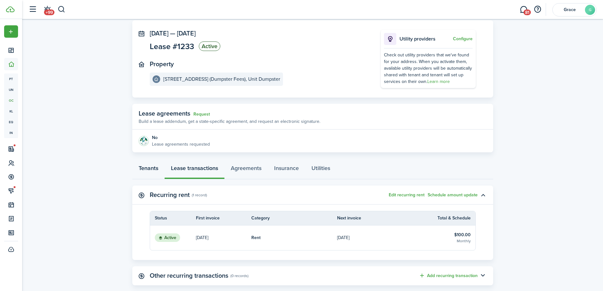
click at [153, 168] on link "Tenants" at bounding box center [148, 169] width 32 height 19
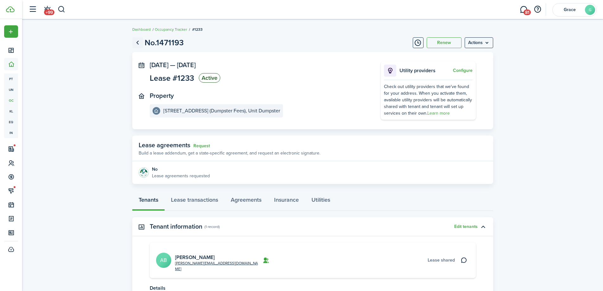
click at [139, 45] on link "Go back" at bounding box center [137, 42] width 11 height 11
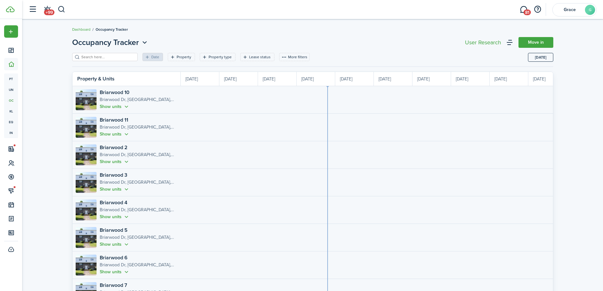
scroll to position [0, 116]
click at [63, 10] on button "button" at bounding box center [62, 9] width 8 height 11
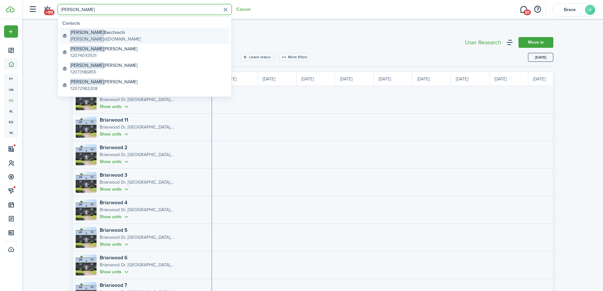
type input "[PERSON_NAME]"
click at [141, 40] on link "[PERSON_NAME] [PERSON_NAME] @[DOMAIN_NAME]" at bounding box center [145, 36] width 170 height 16
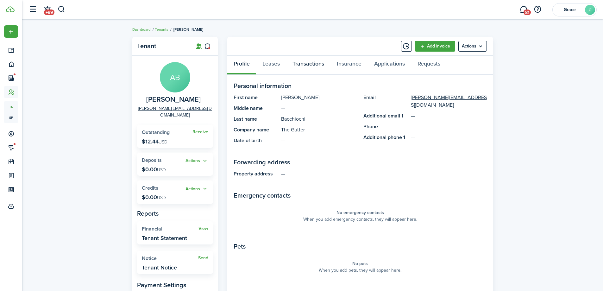
click at [303, 67] on link "Transactions" at bounding box center [308, 65] width 44 height 19
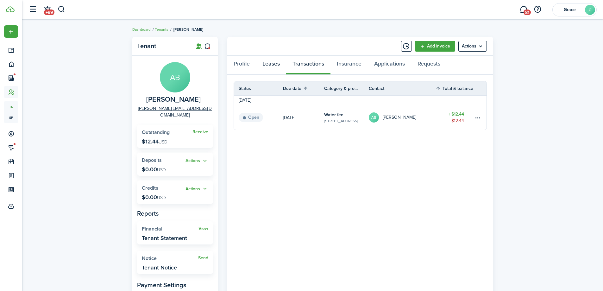
click at [272, 64] on link "Leases" at bounding box center [271, 65] width 30 height 19
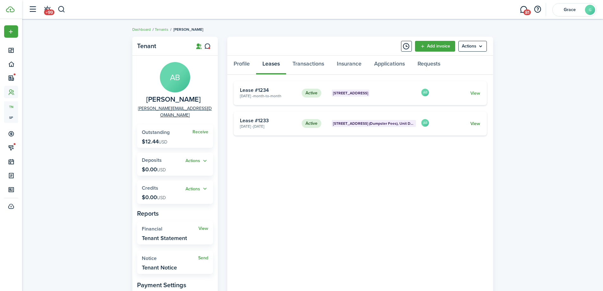
click at [478, 123] on link "View" at bounding box center [476, 123] width 10 height 7
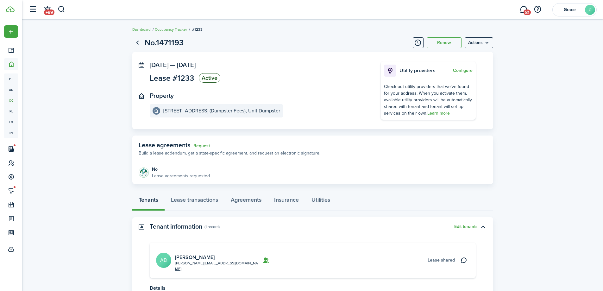
click at [489, 44] on menu-btn "Actions" at bounding box center [479, 42] width 29 height 11
click at [470, 58] on button "Edit" at bounding box center [465, 56] width 55 height 11
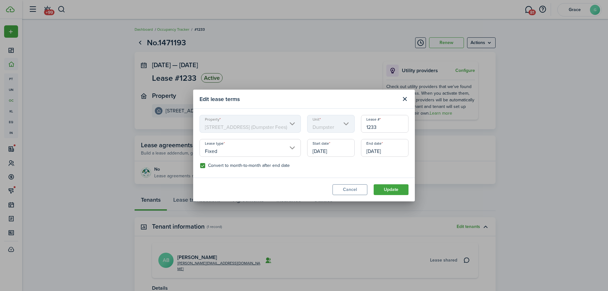
click at [393, 145] on input "[DATE]" at bounding box center [385, 148] width 48 height 18
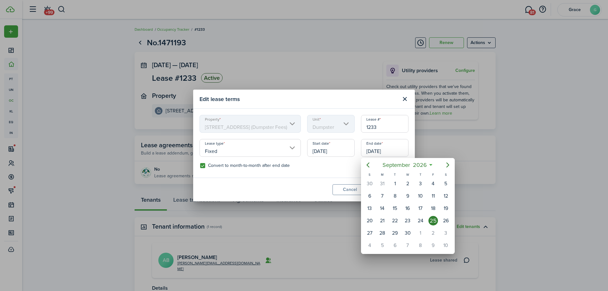
click at [316, 170] on div at bounding box center [304, 145] width 710 height 392
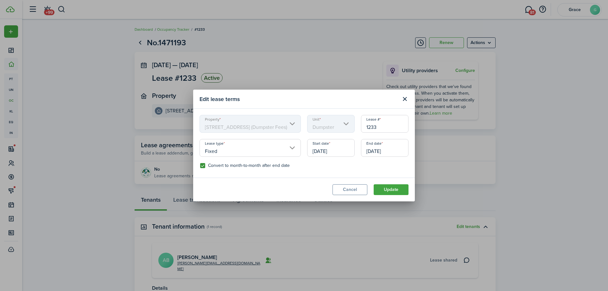
click at [286, 146] on input "Fixed" at bounding box center [250, 148] width 101 height 18
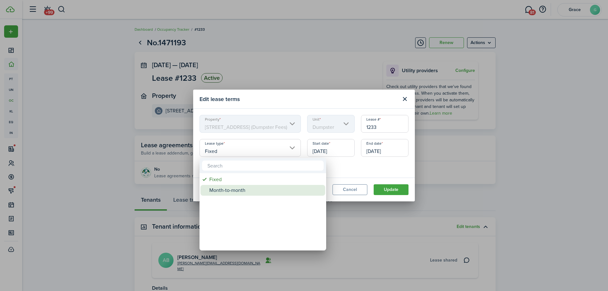
click at [268, 187] on div "Month-to-month" at bounding box center [265, 190] width 112 height 11
type input "Month-to-month"
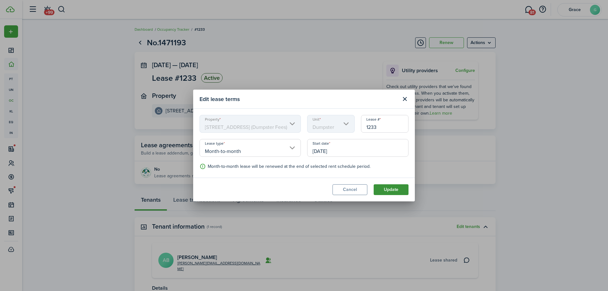
click at [400, 188] on button "Update" at bounding box center [391, 189] width 35 height 11
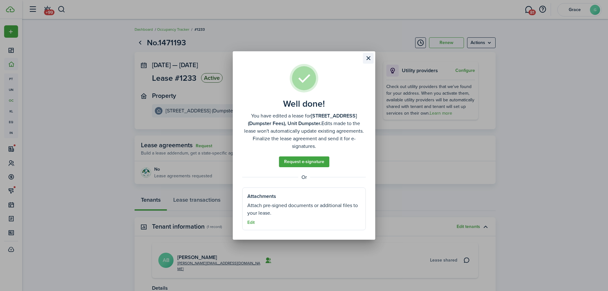
click at [367, 64] on button "Close modal" at bounding box center [368, 58] width 11 height 11
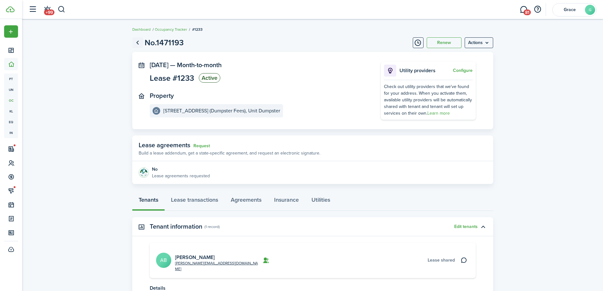
click at [137, 43] on link "Go back" at bounding box center [137, 42] width 11 height 11
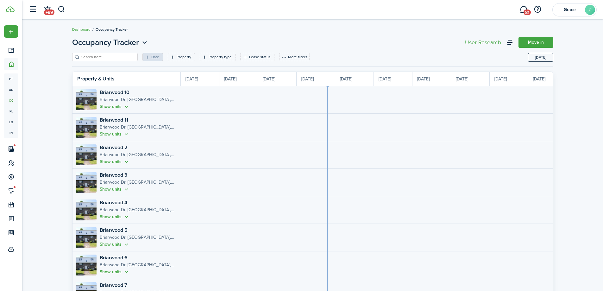
scroll to position [0, 116]
click at [67, 13] on header-wrapper "+99 81 [PERSON_NAME]" at bounding box center [311, 9] width 572 height 19
click at [62, 12] on button "button" at bounding box center [62, 9] width 8 height 11
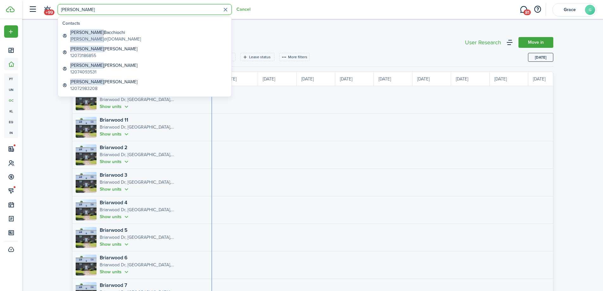
type input "[PERSON_NAME]"
click at [170, 40] on link "[PERSON_NAME] [PERSON_NAME] @[DOMAIN_NAME]" at bounding box center [145, 36] width 170 height 16
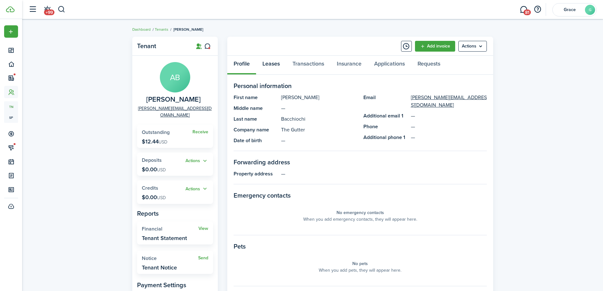
click at [283, 62] on link "Leases" at bounding box center [271, 65] width 30 height 19
